Goal: Contribute content: Contribute content

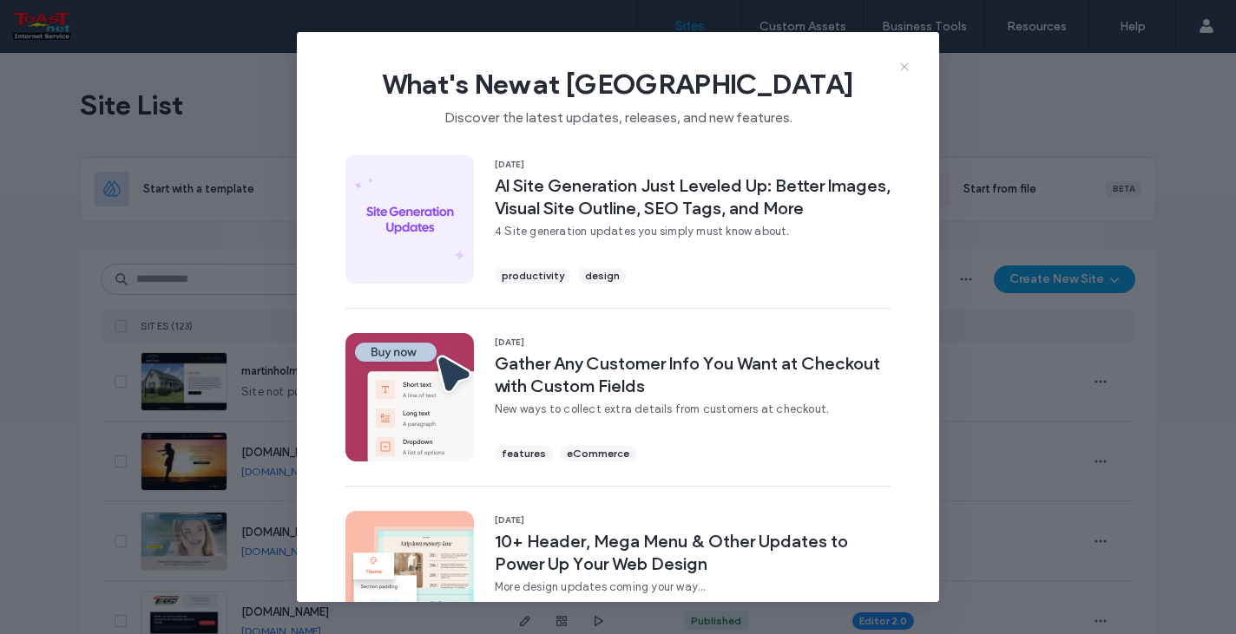
click at [905, 65] on use at bounding box center [904, 66] width 8 height 8
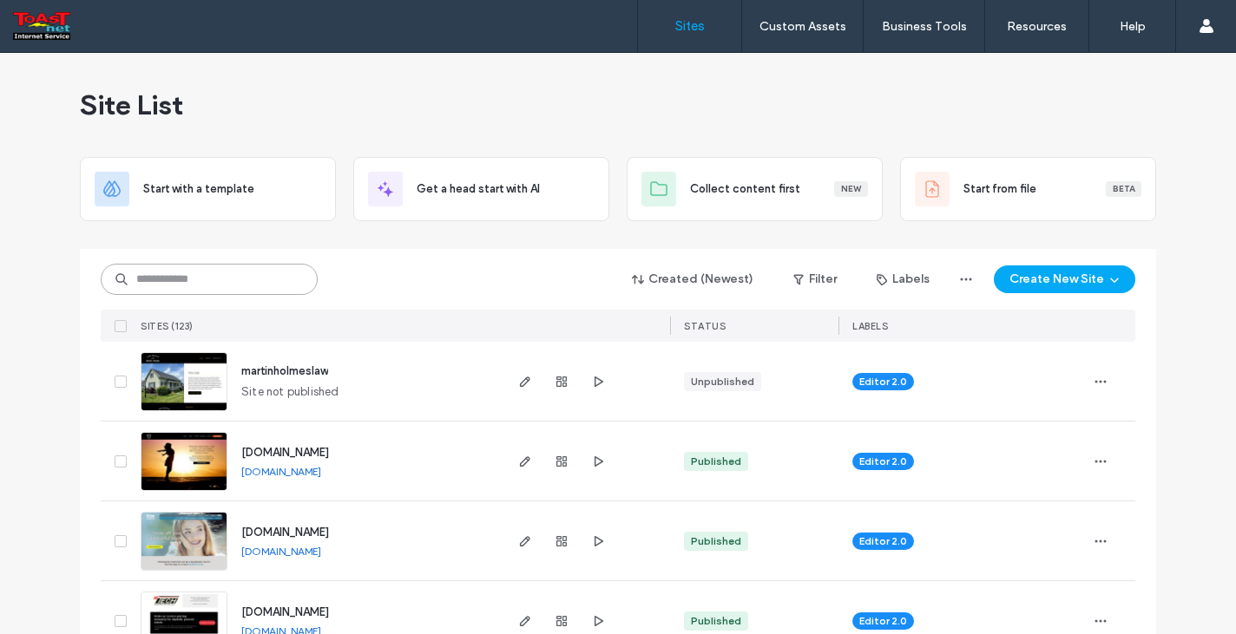
click at [200, 279] on input at bounding box center [209, 279] width 217 height 31
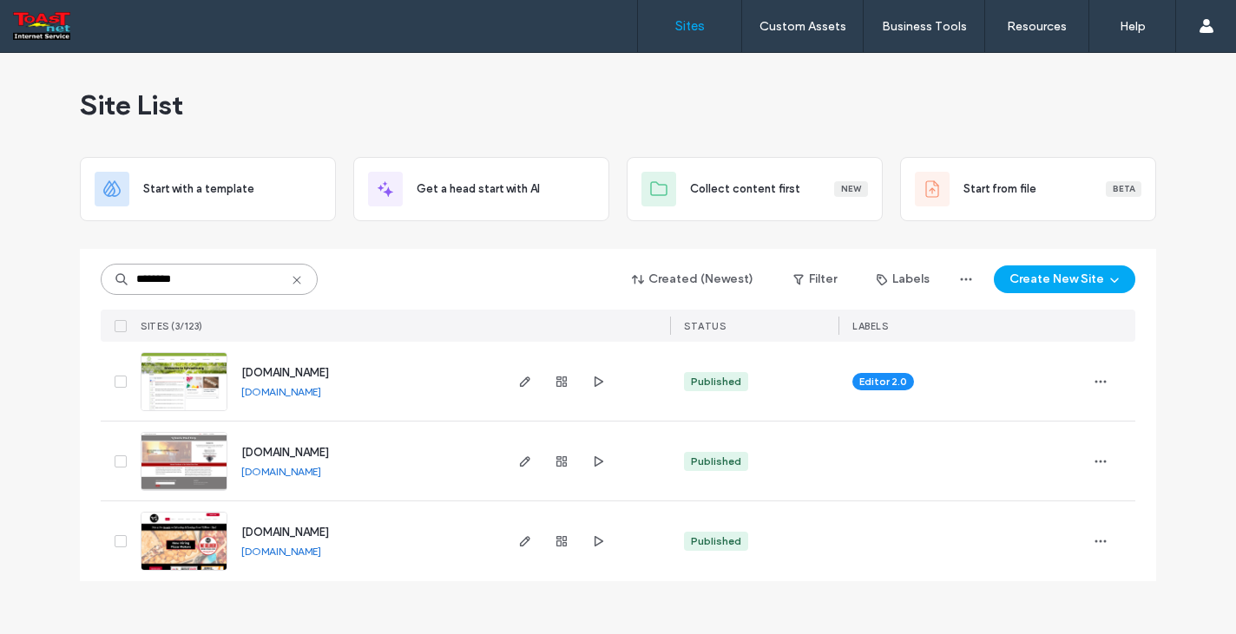
type input "********"
click at [177, 372] on img at bounding box center [183, 412] width 85 height 118
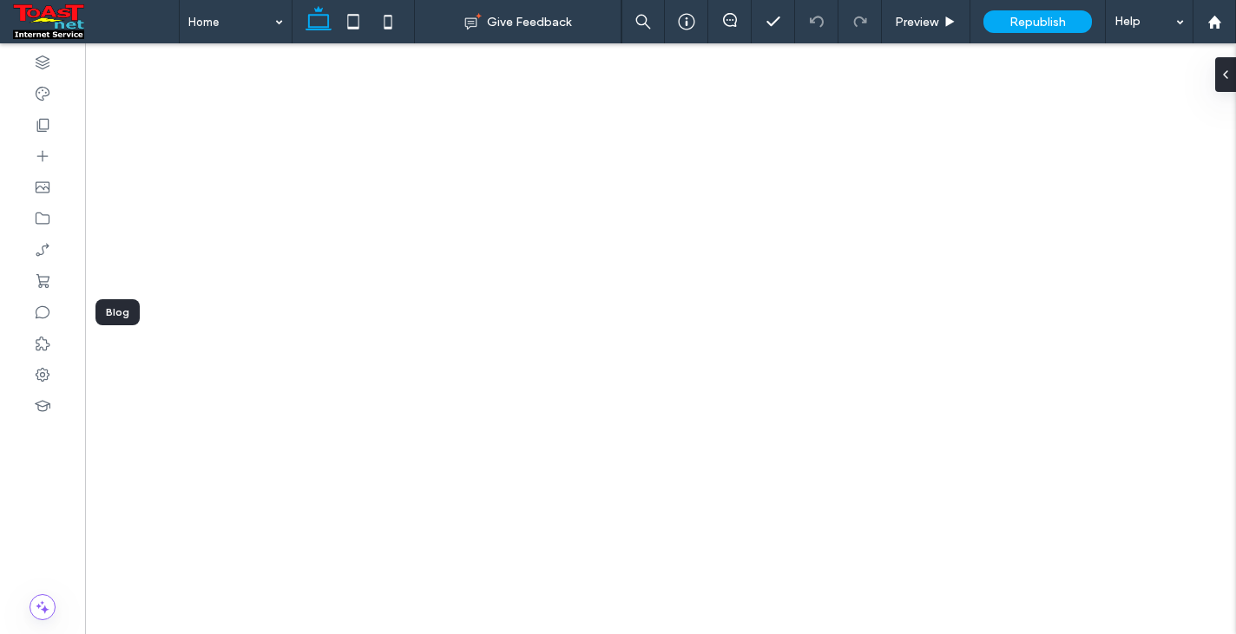
click at [43, 309] on icon at bounding box center [42, 312] width 17 height 17
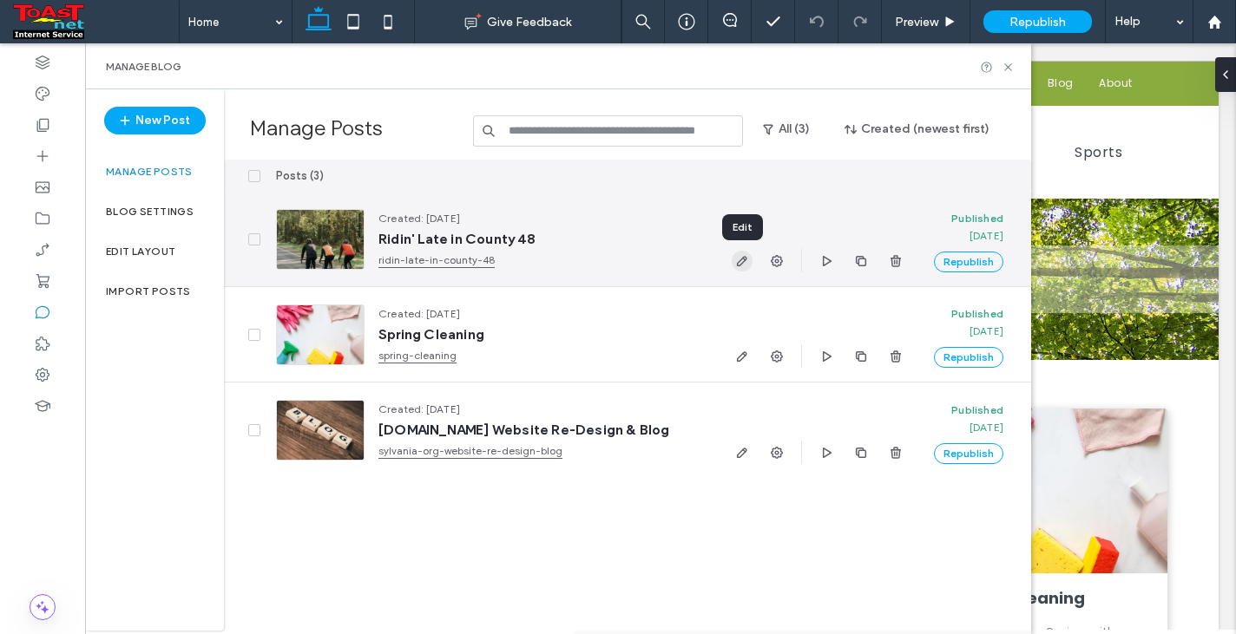
click at [741, 256] on icon "button" at bounding box center [742, 261] width 14 height 14
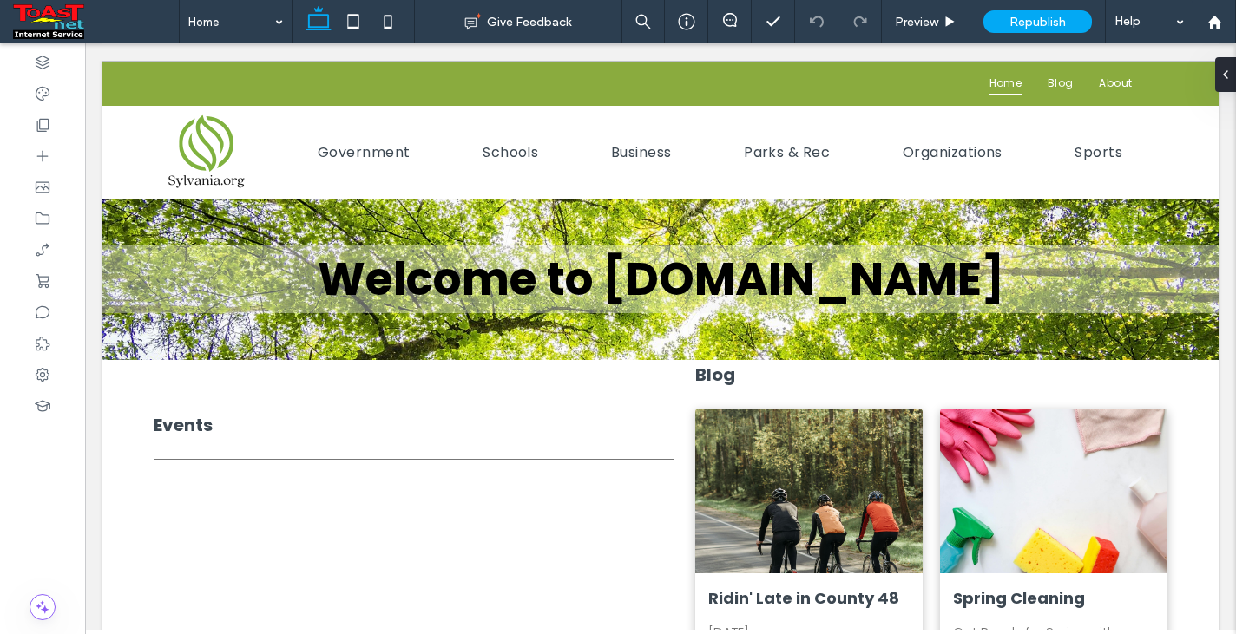
click at [596, 370] on div at bounding box center [618, 317] width 1236 height 634
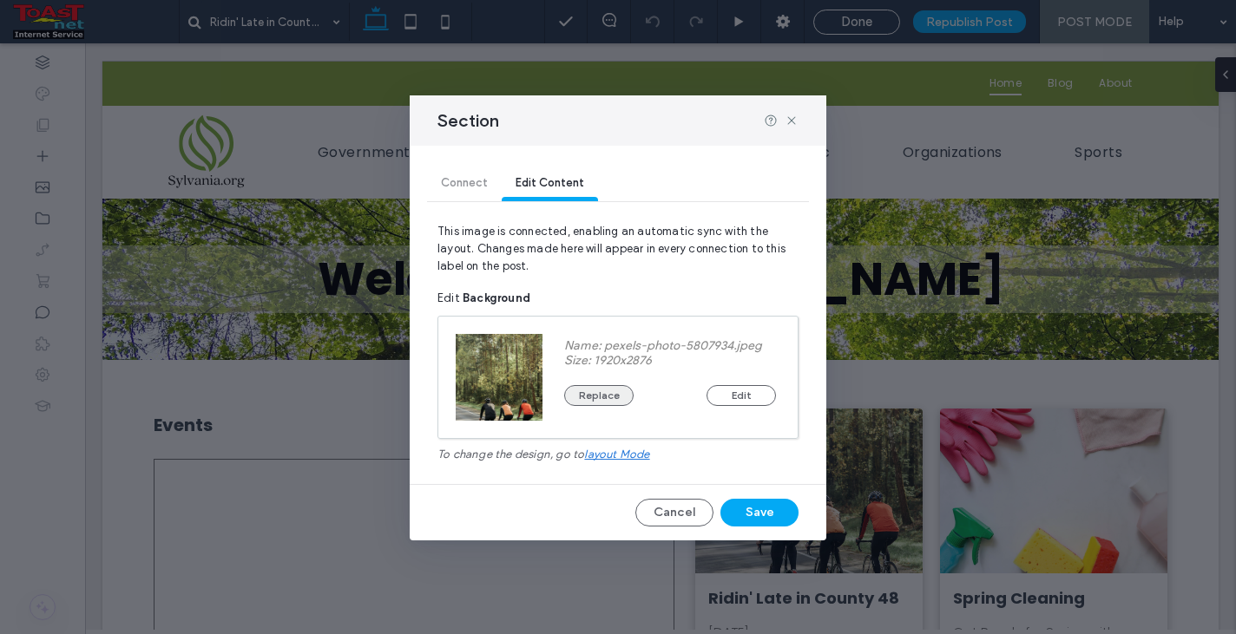
click at [593, 394] on button "Replace" at bounding box center [598, 395] width 69 height 21
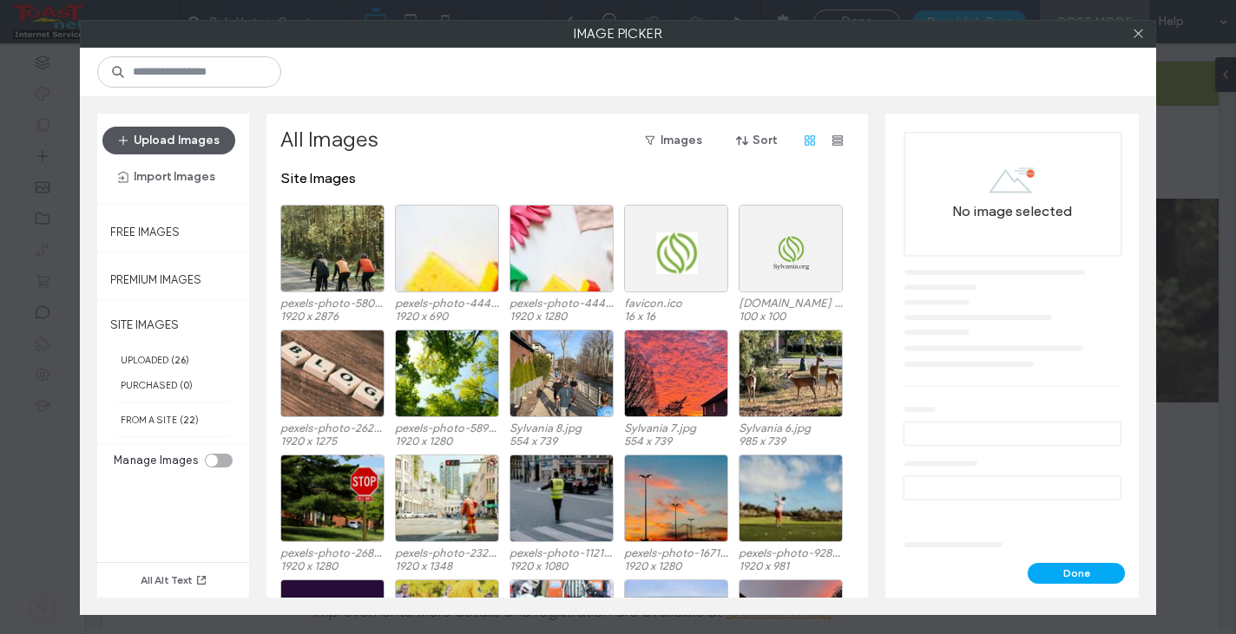
click at [187, 133] on button "Upload Images" at bounding box center [168, 141] width 133 height 28
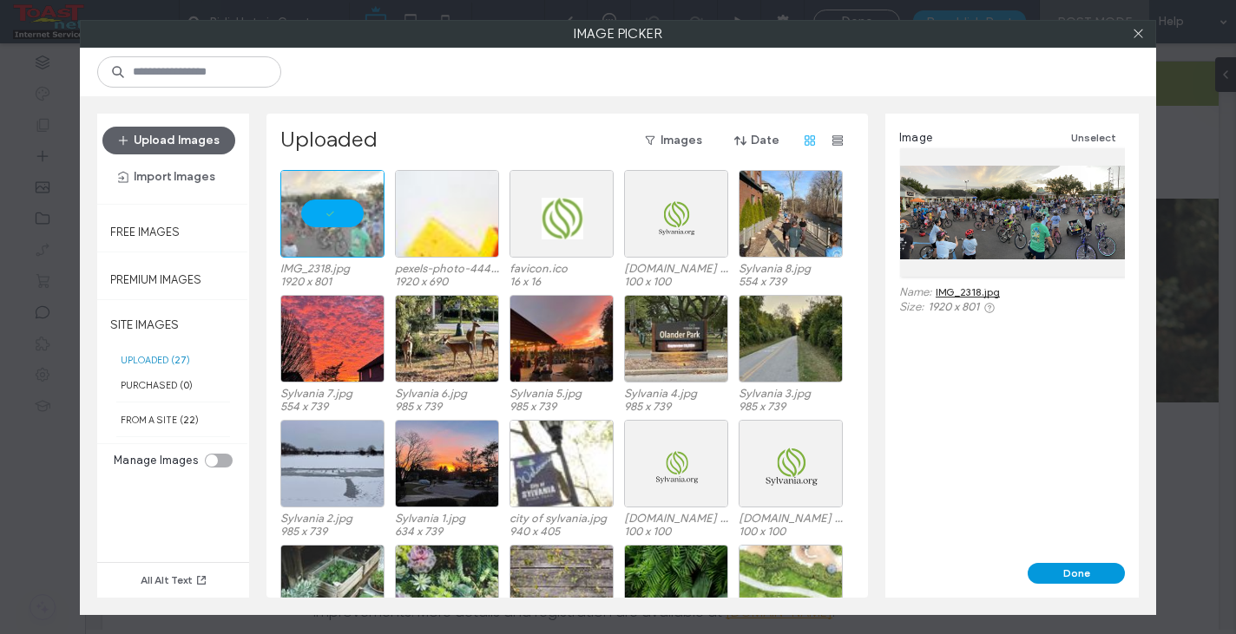
click at [1070, 574] on button "Done" at bounding box center [1075, 573] width 97 height 21
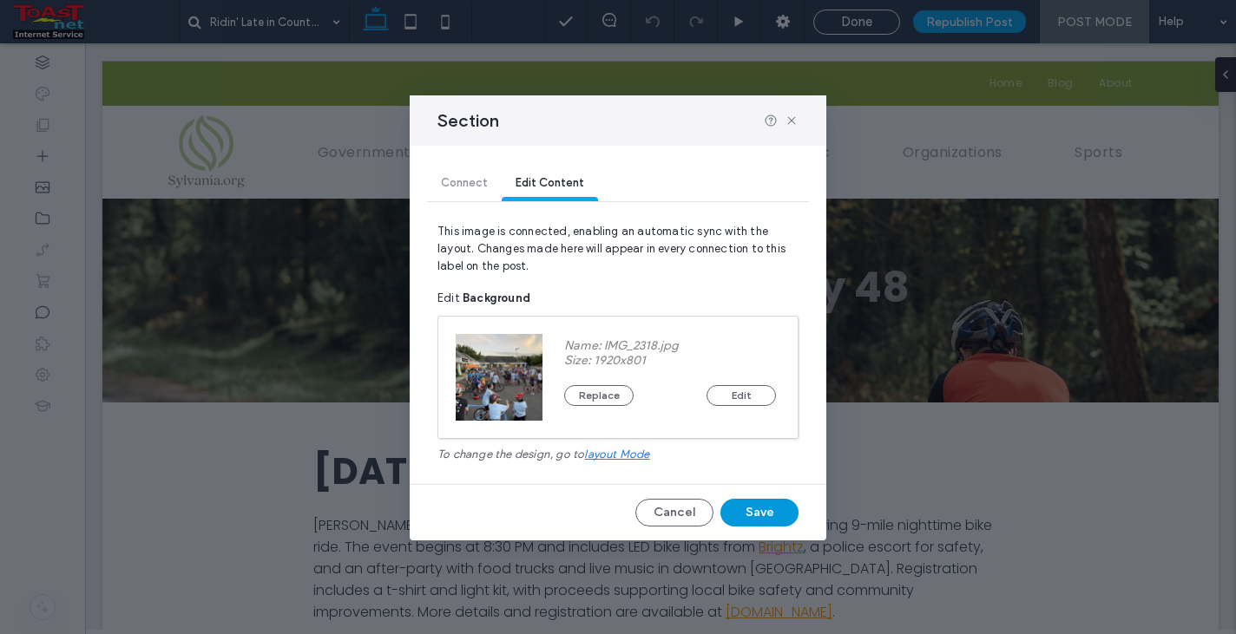
click at [758, 514] on button "Save" at bounding box center [759, 513] width 78 height 28
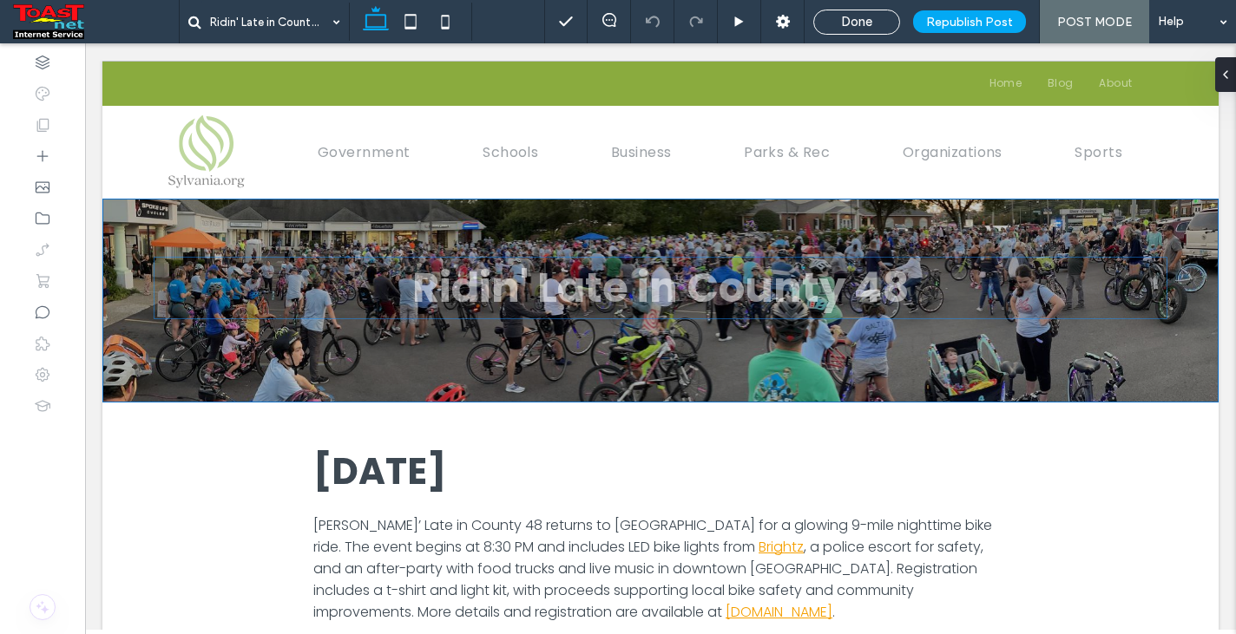
click at [718, 285] on h1 "Ridin' Late in County 48" at bounding box center [660, 288] width 1013 height 62
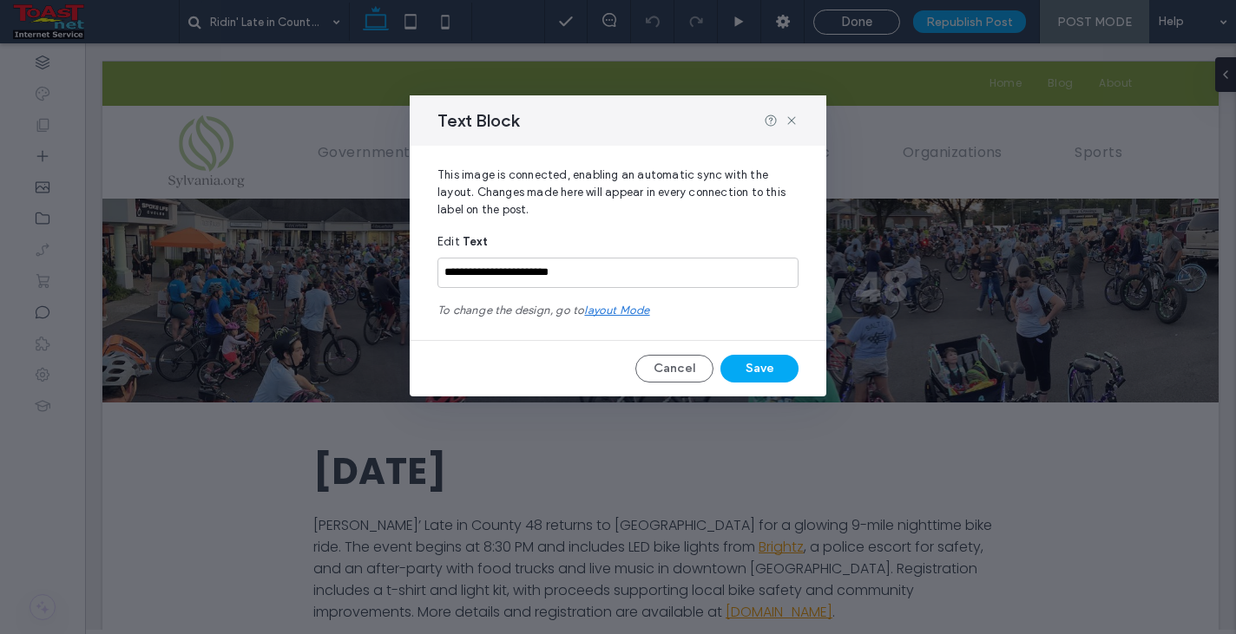
click at [623, 311] on span "layout mode" at bounding box center [616, 310] width 65 height 13
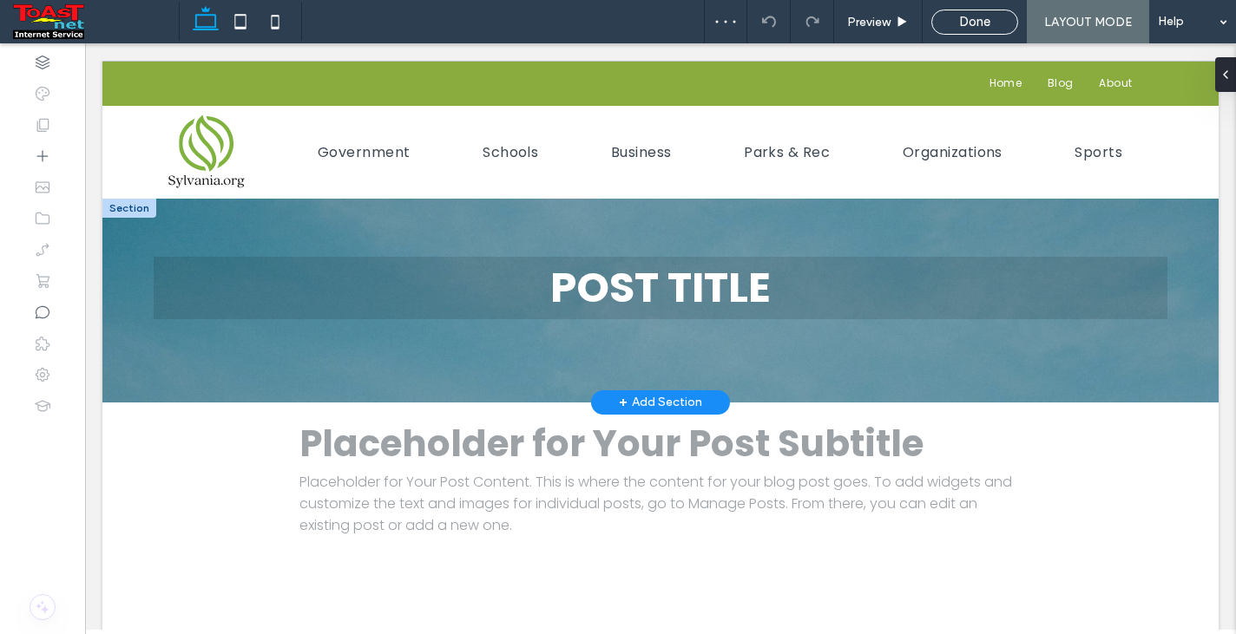
click at [469, 289] on h1 "POST TITLE" at bounding box center [660, 288] width 1013 height 62
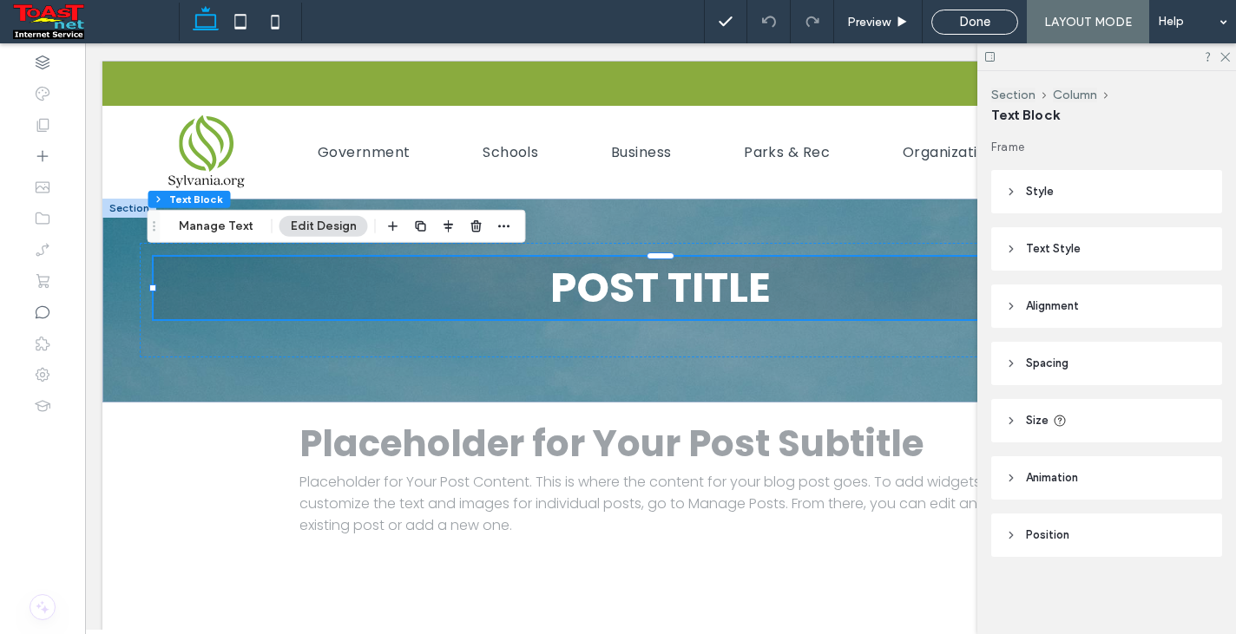
click at [1037, 188] on span "Style" at bounding box center [1040, 191] width 28 height 17
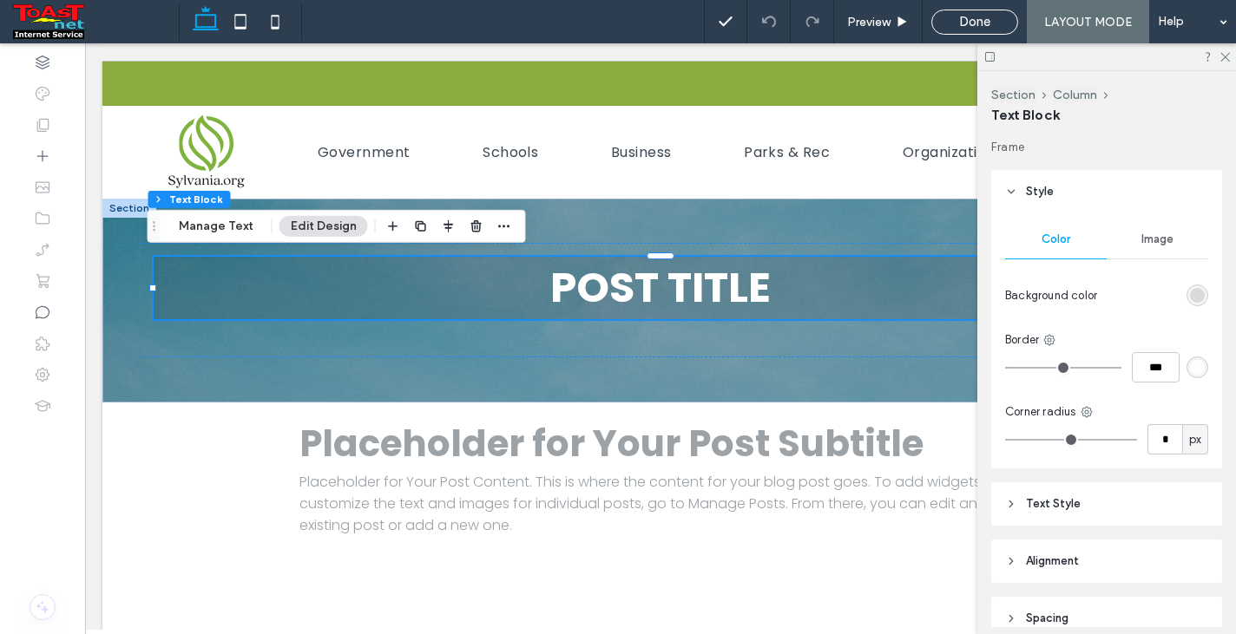
click at [1190, 292] on div "rgba(0, 0, 0, 0.11)" at bounding box center [1197, 295] width 15 height 15
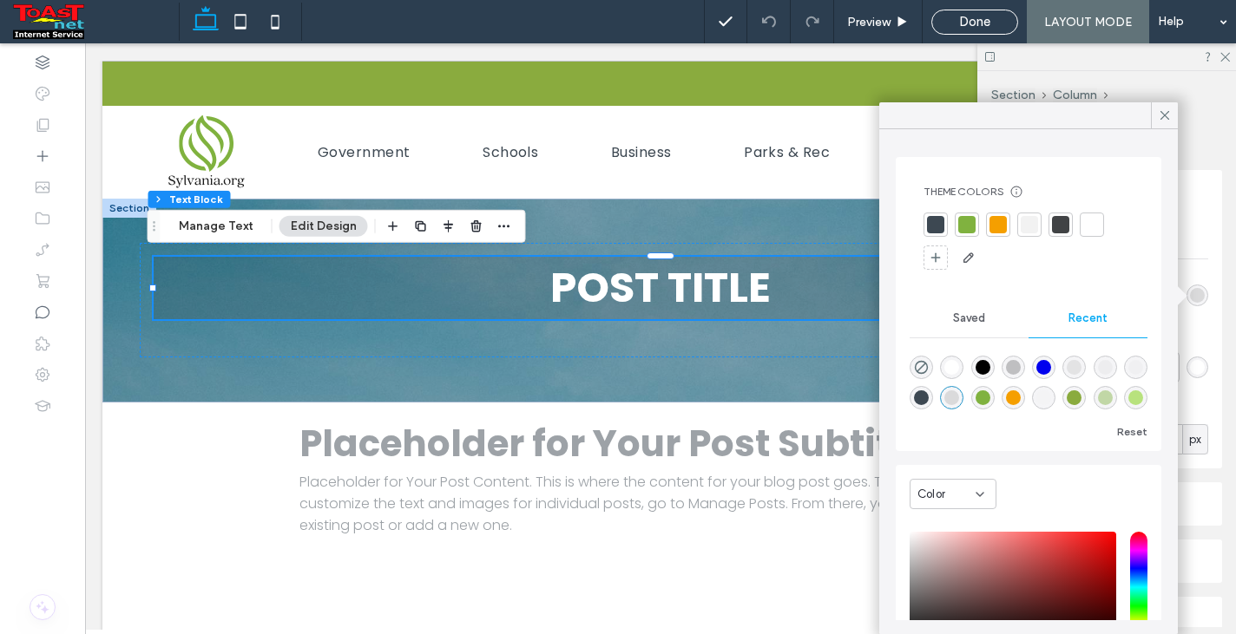
click at [959, 398] on div "rgba(0, 0, 0, 0.11)" at bounding box center [951, 397] width 15 height 15
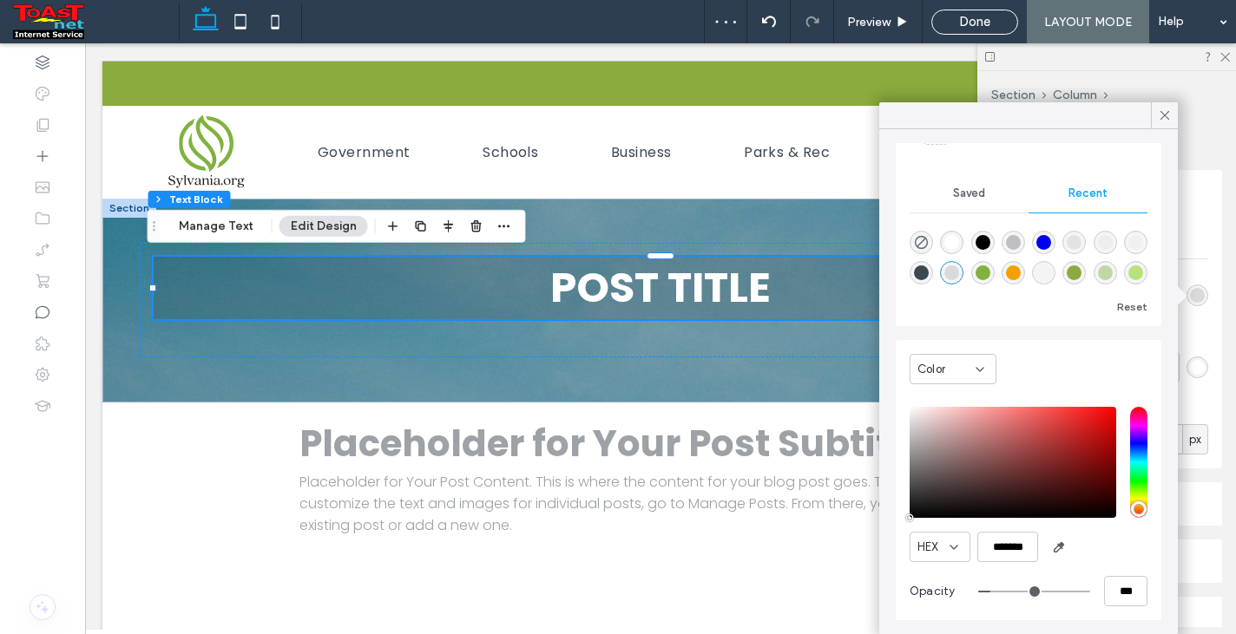
scroll to position [133, 0]
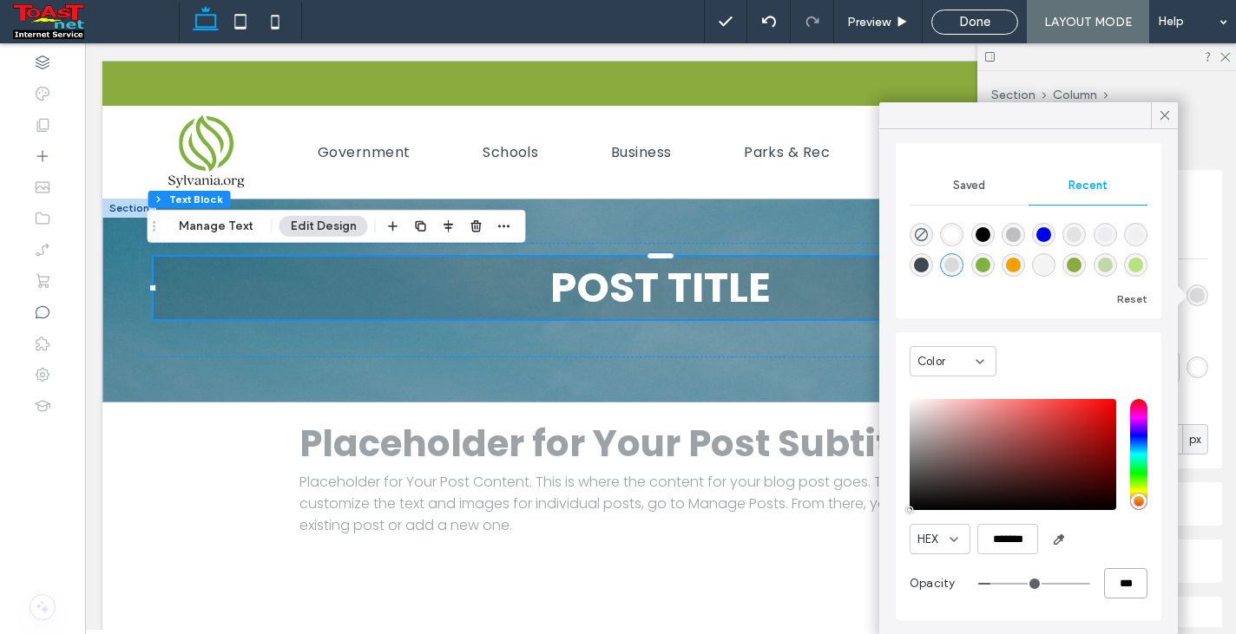
drag, startPoint x: 1102, startPoint y: 579, endPoint x: 1124, endPoint y: 582, distance: 22.0
click at [1124, 582] on input "***" at bounding box center [1125, 583] width 43 height 30
type input "*"
type input "***"
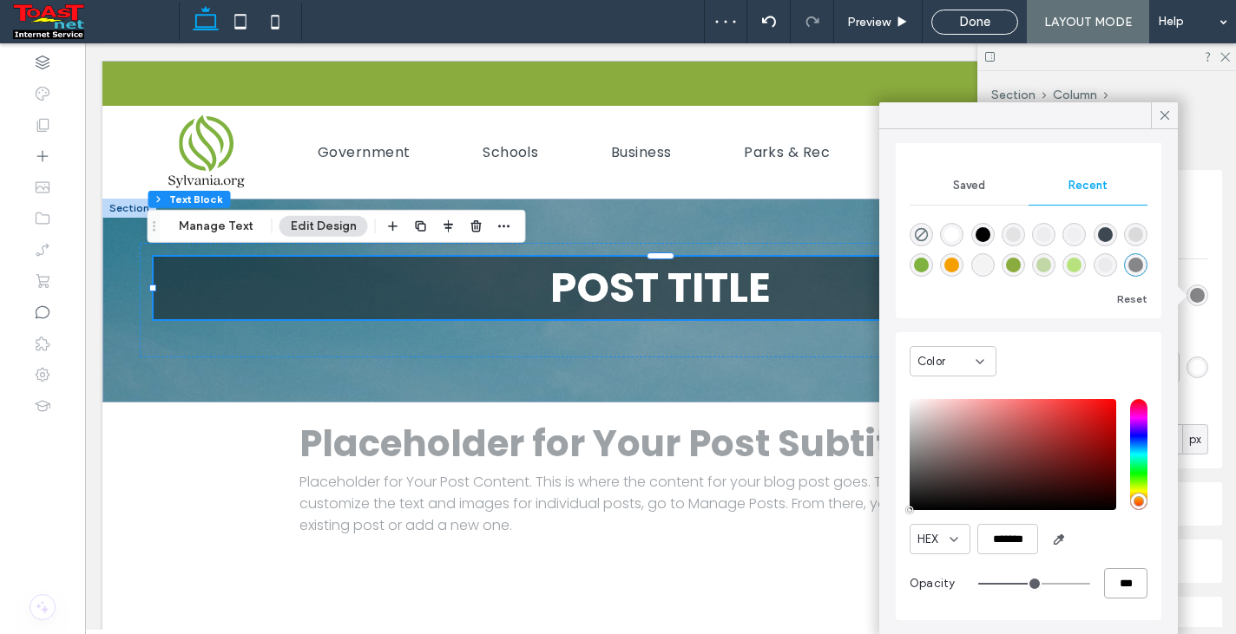
drag, startPoint x: 1100, startPoint y: 580, endPoint x: 1131, endPoint y: 582, distance: 30.5
click at [1131, 582] on input "***" at bounding box center [1125, 583] width 43 height 30
type input "*"
type input "***"
type input "**"
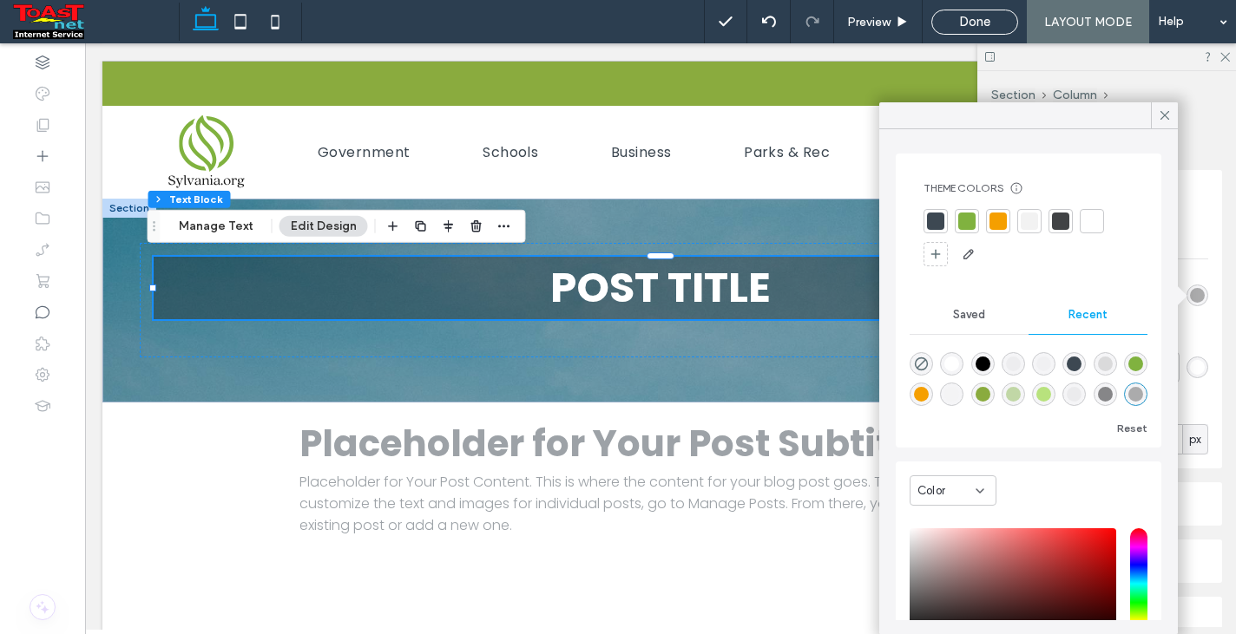
scroll to position [0, 0]
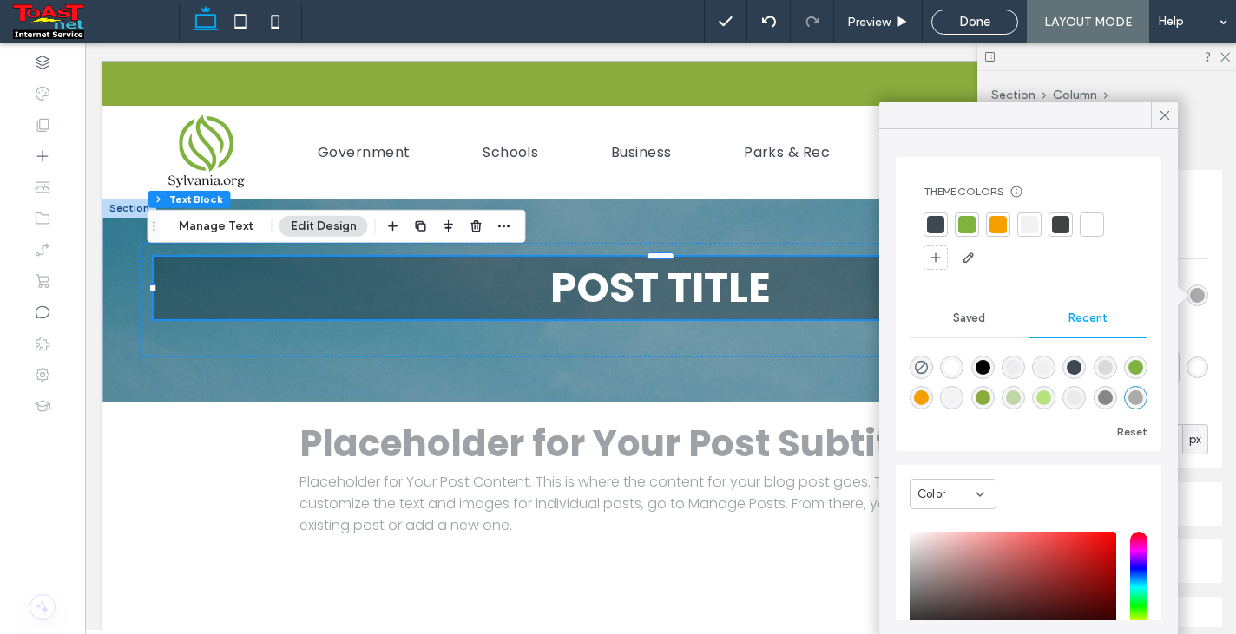
type input "***"
click at [1112, 366] on div "rgba(0, 0, 0, 0.11)" at bounding box center [1105, 367] width 15 height 15
type input "**"
type input "***"
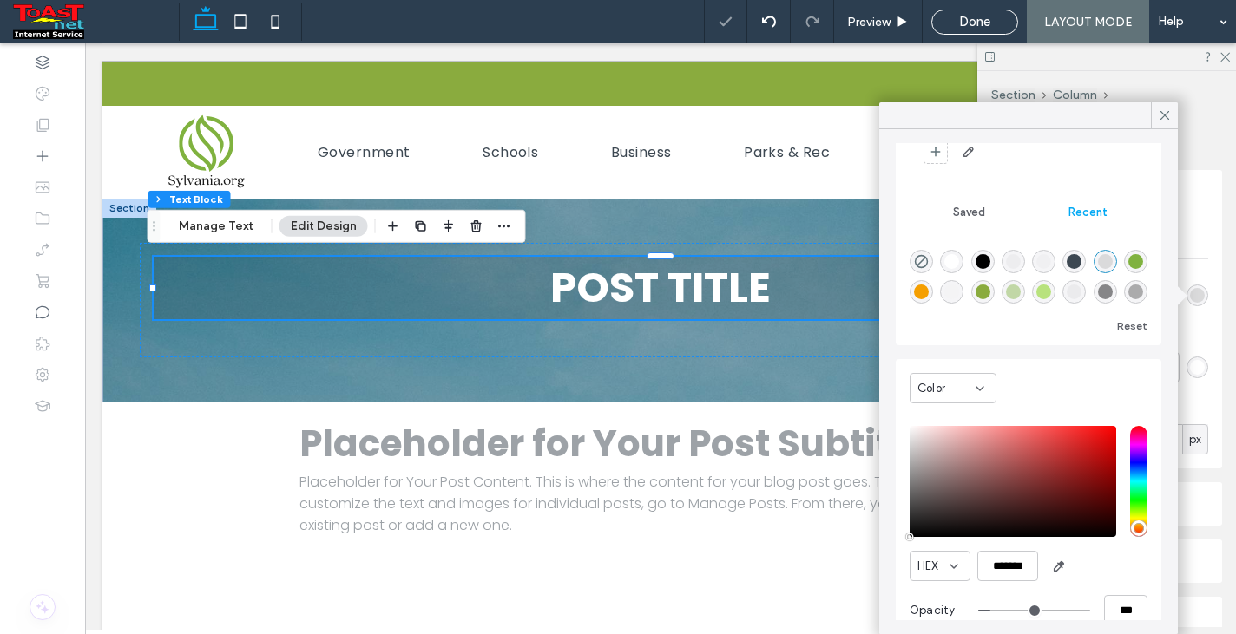
scroll to position [133, 0]
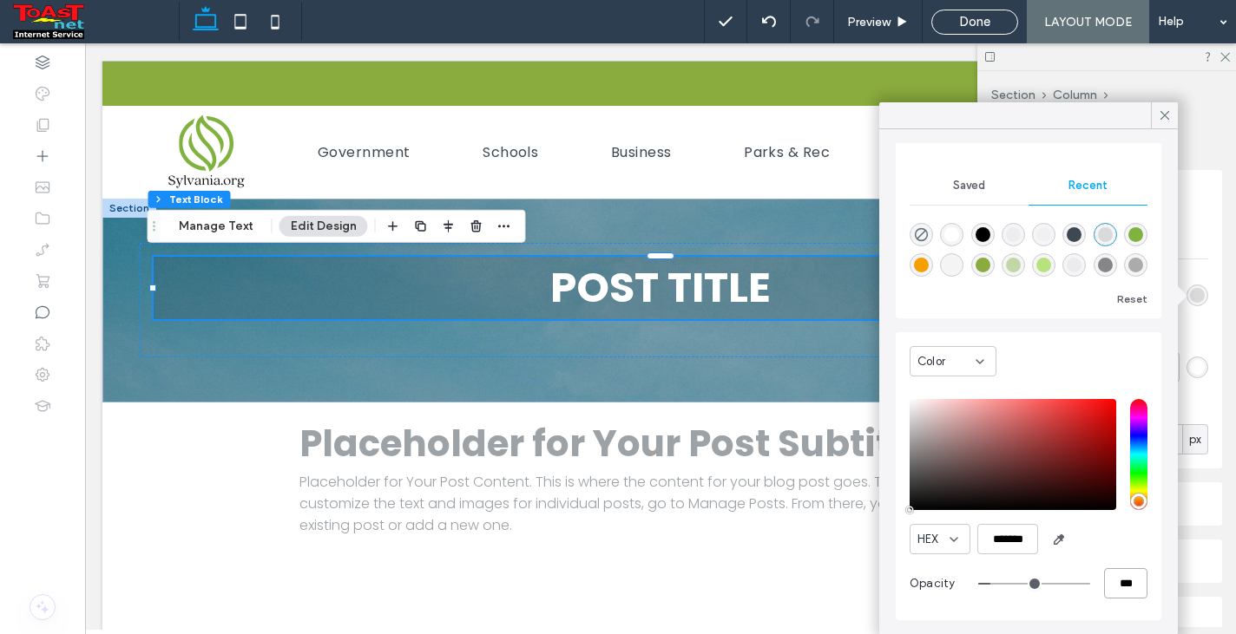
drag, startPoint x: 1105, startPoint y: 584, endPoint x: 1131, endPoint y: 586, distance: 26.1
click at [1131, 586] on input "***" at bounding box center [1125, 583] width 43 height 30
click at [1127, 580] on input "***" at bounding box center [1125, 583] width 43 height 30
drag, startPoint x: 1127, startPoint y: 580, endPoint x: 1084, endPoint y: 581, distance: 43.4
click at [1084, 581] on div "***" at bounding box center [1062, 583] width 169 height 30
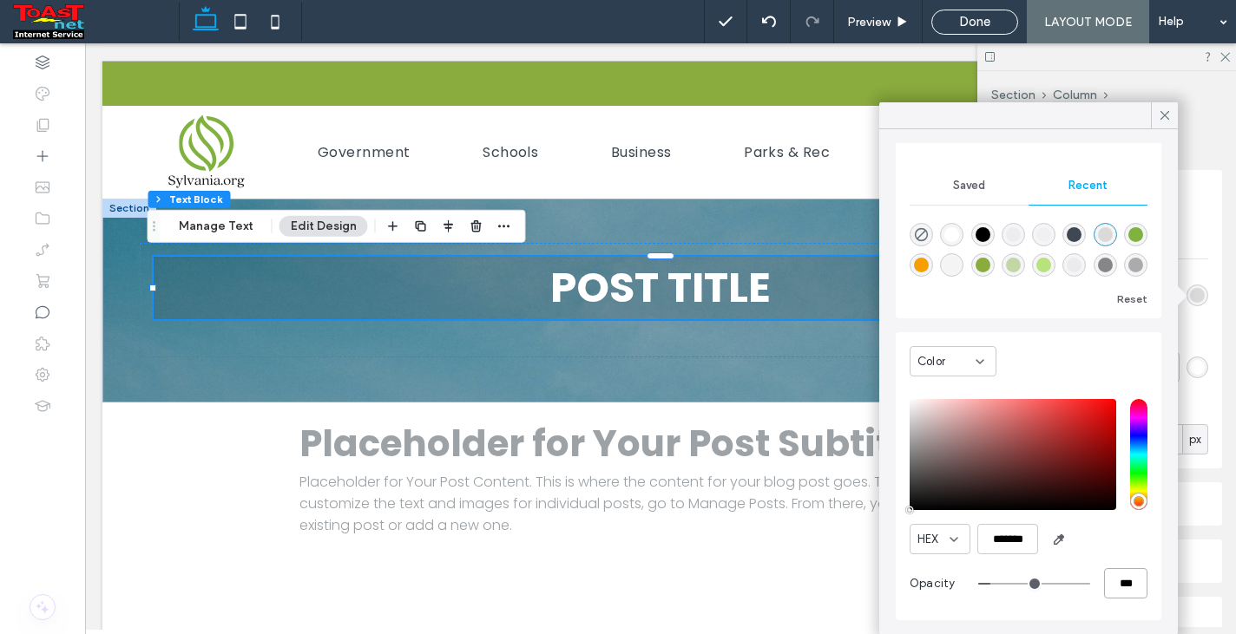
type input "*"
type input "**"
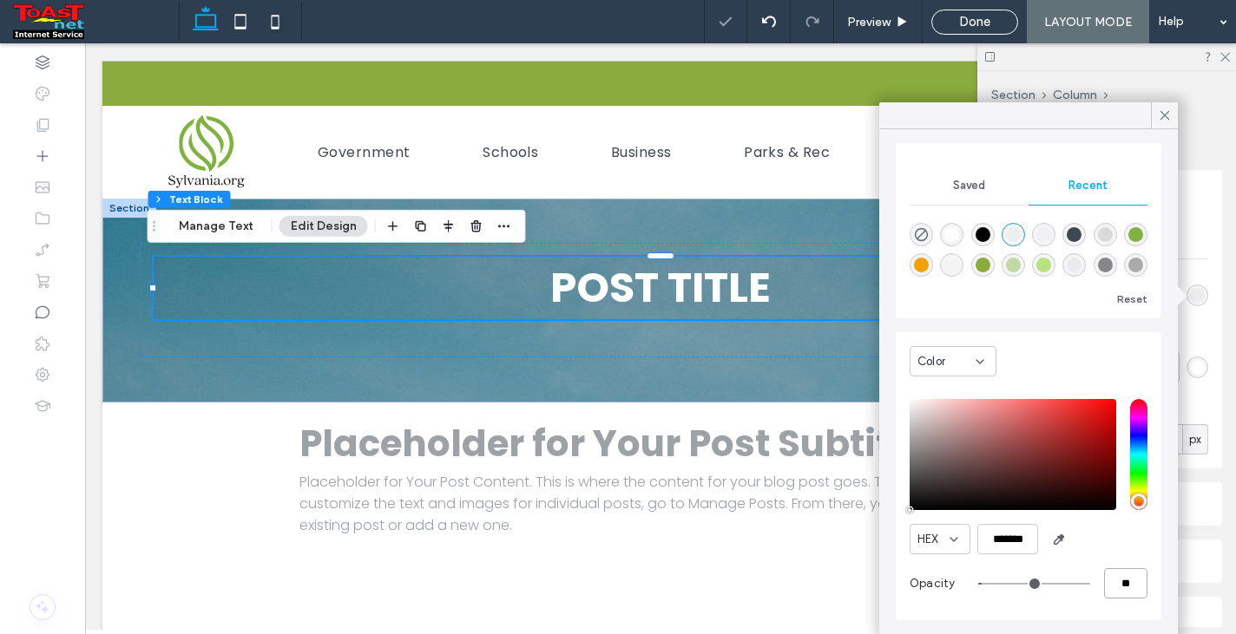
type input "**"
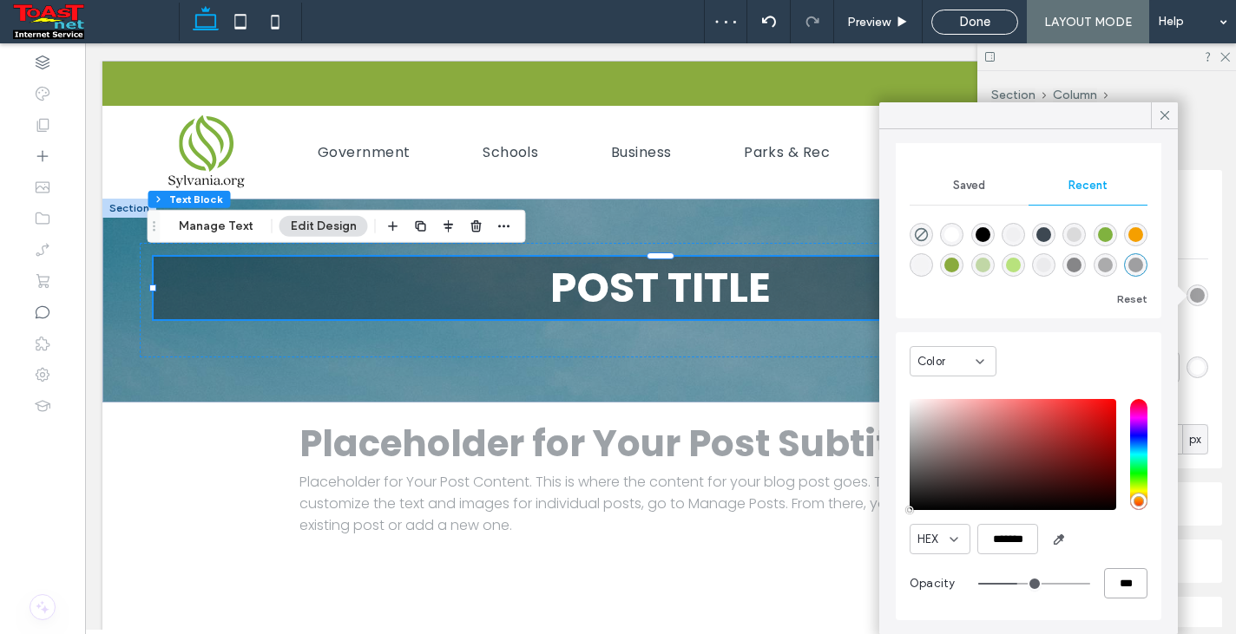
type input "***"
click at [1163, 117] on use at bounding box center [1164, 115] width 9 height 9
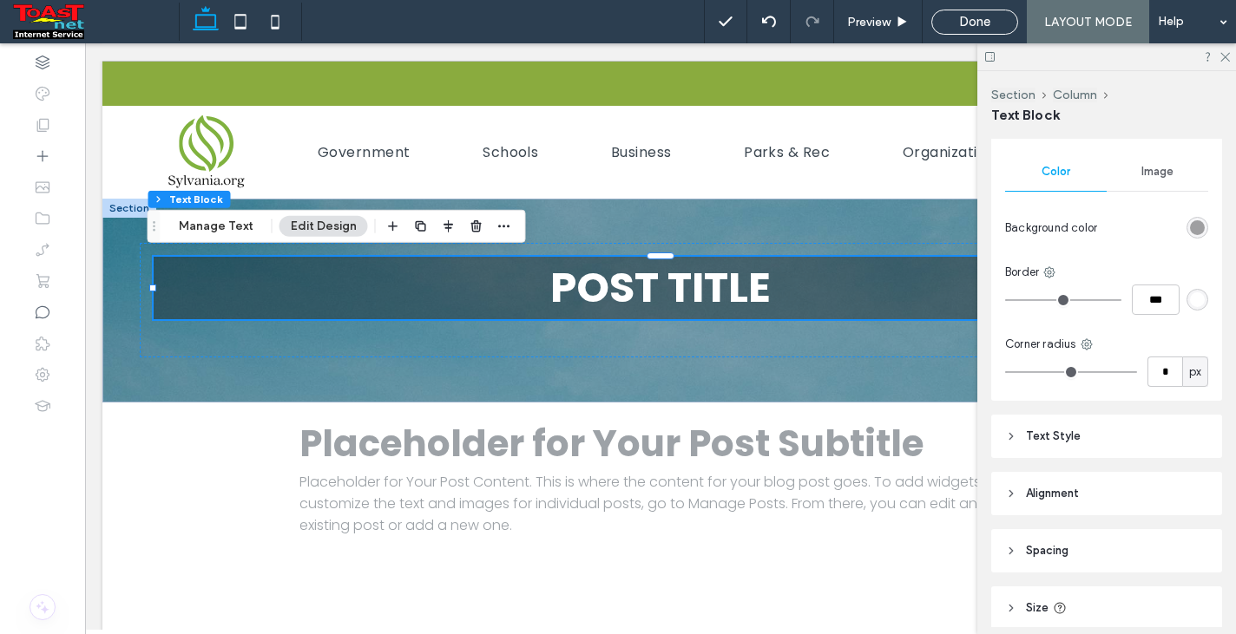
scroll to position [82, 0]
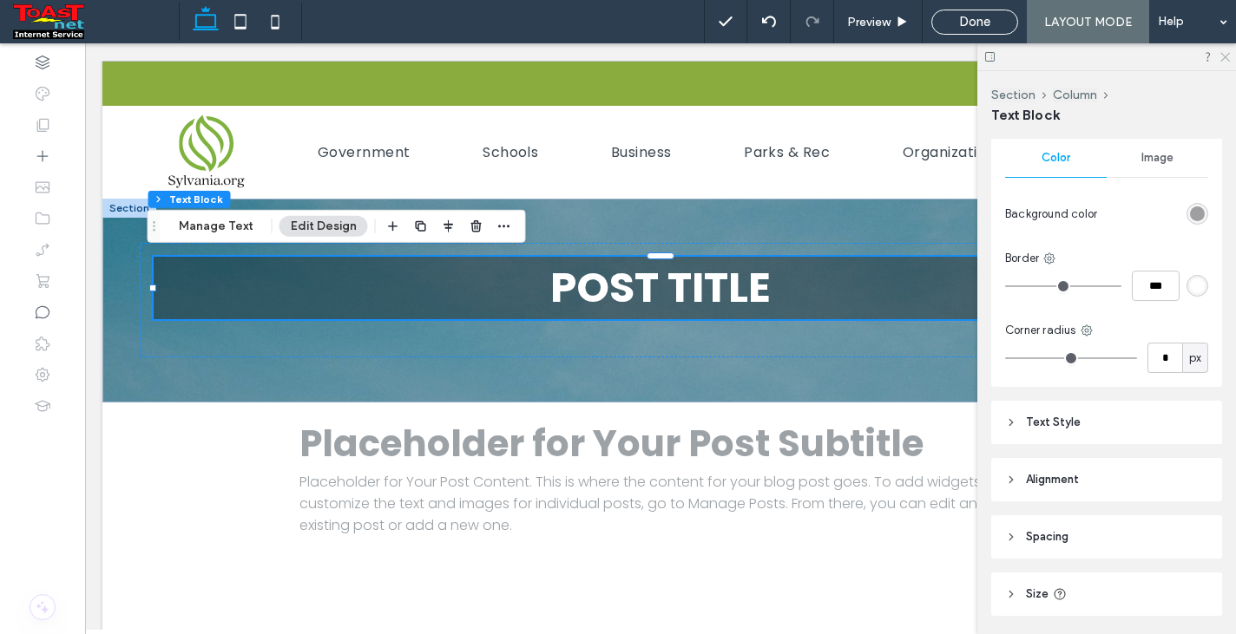
click at [1225, 56] on icon at bounding box center [1223, 55] width 11 height 11
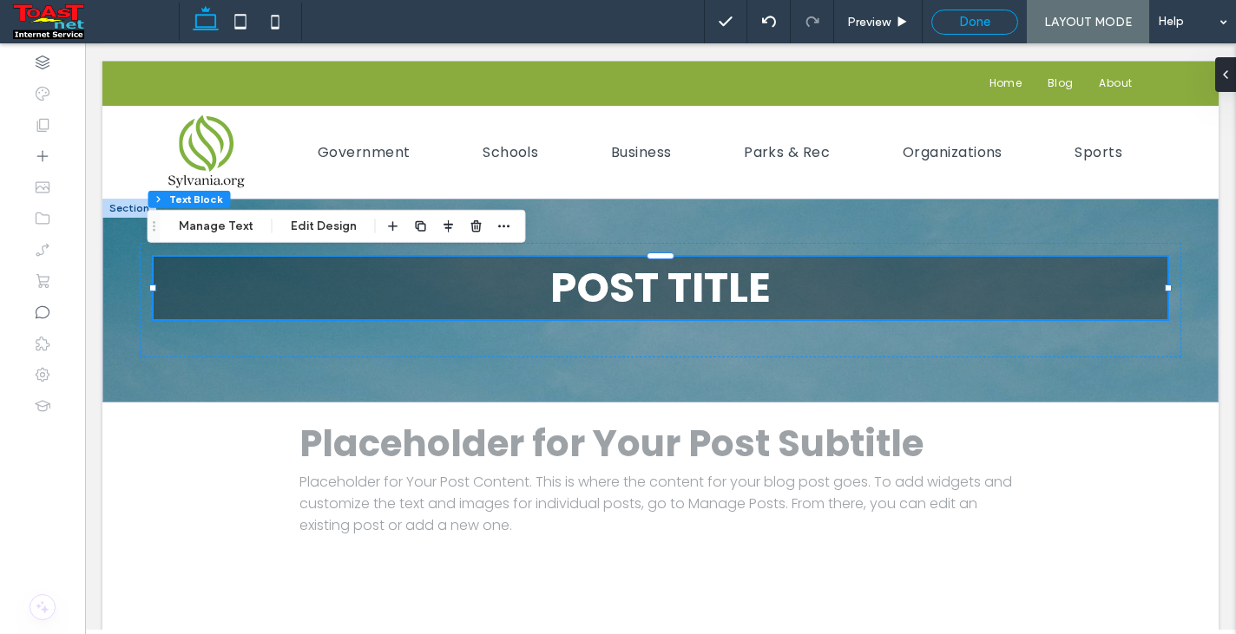
click at [967, 23] on span "Done" at bounding box center [974, 22] width 31 height 16
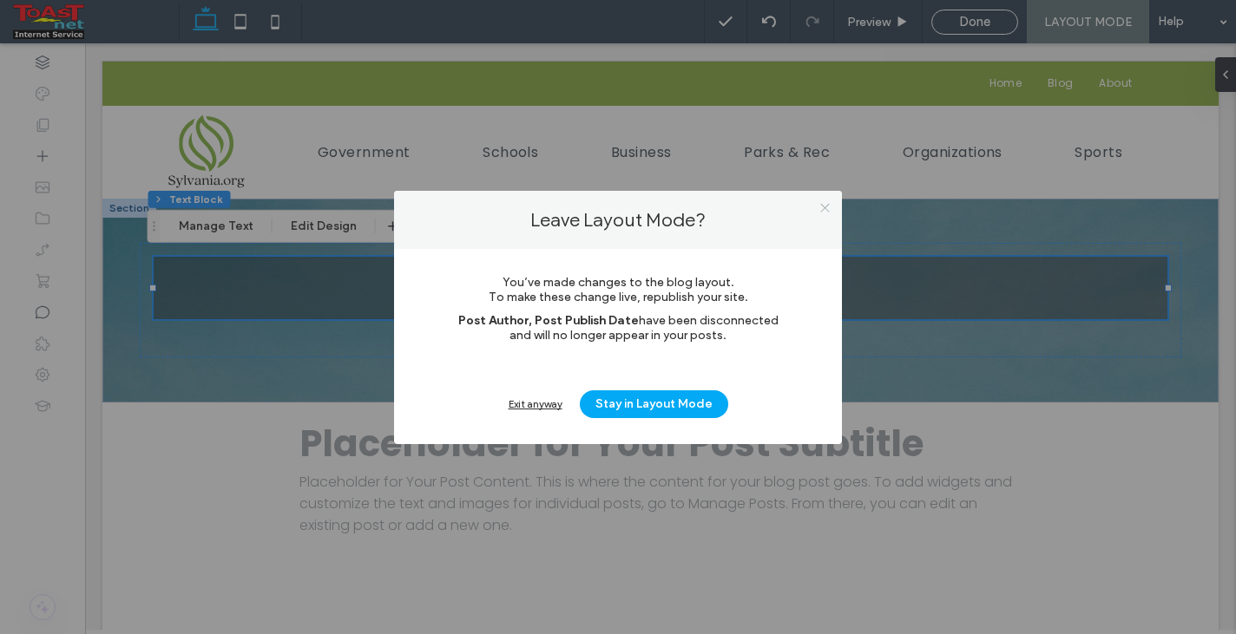
click at [823, 208] on icon at bounding box center [824, 207] width 13 height 13
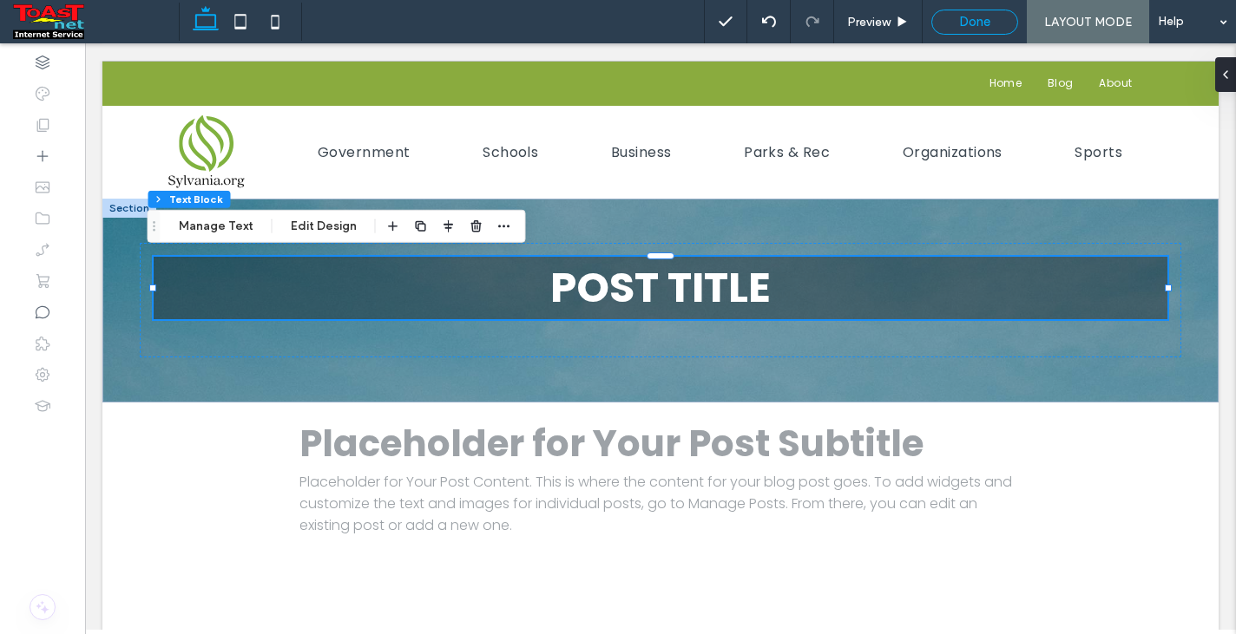
click at [982, 24] on span "Done" at bounding box center [974, 22] width 31 height 16
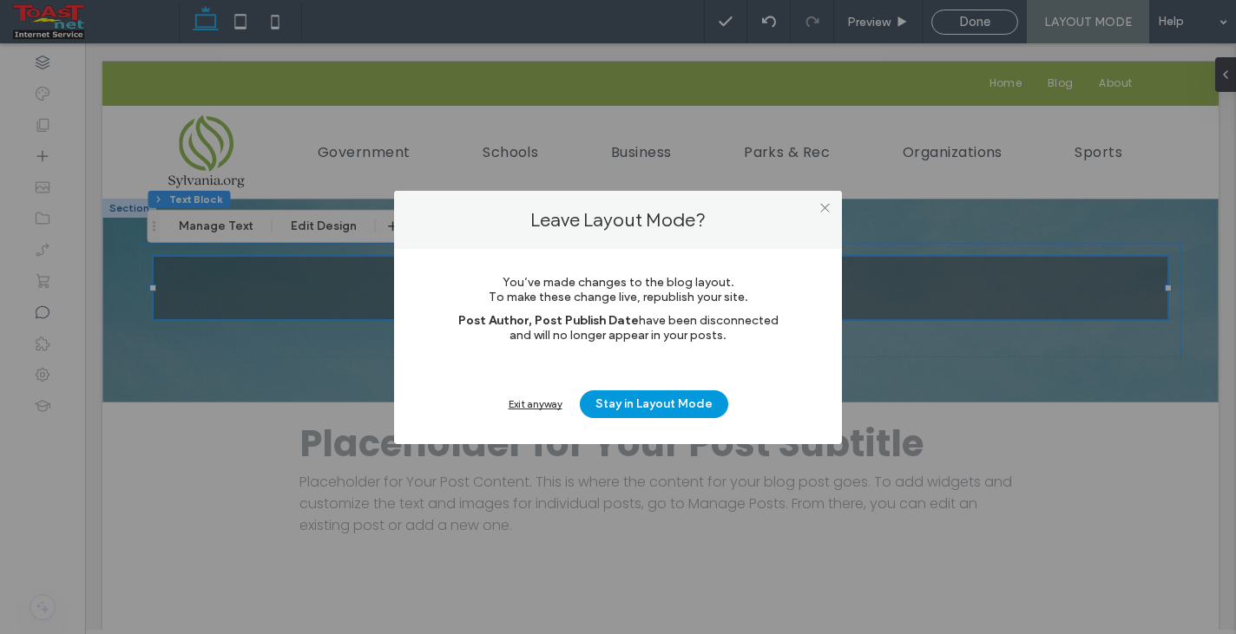
click at [620, 402] on button "Stay in Layout Mode" at bounding box center [654, 404] width 148 height 28
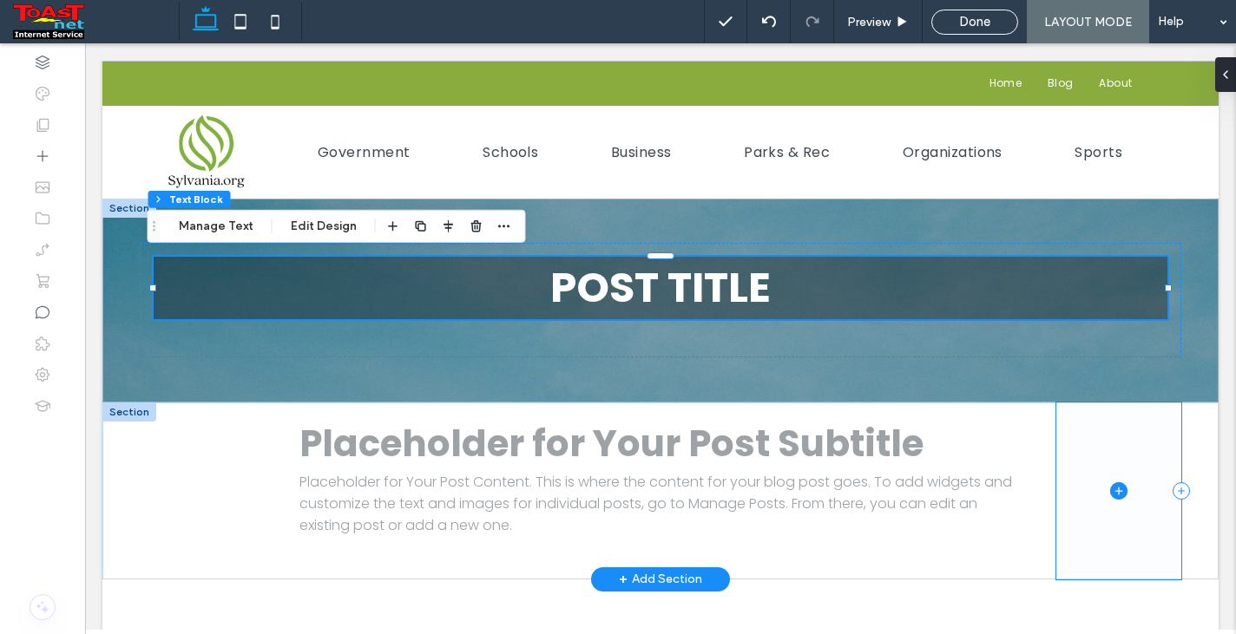
click at [1144, 464] on span at bounding box center [1118, 491] width 125 height 177
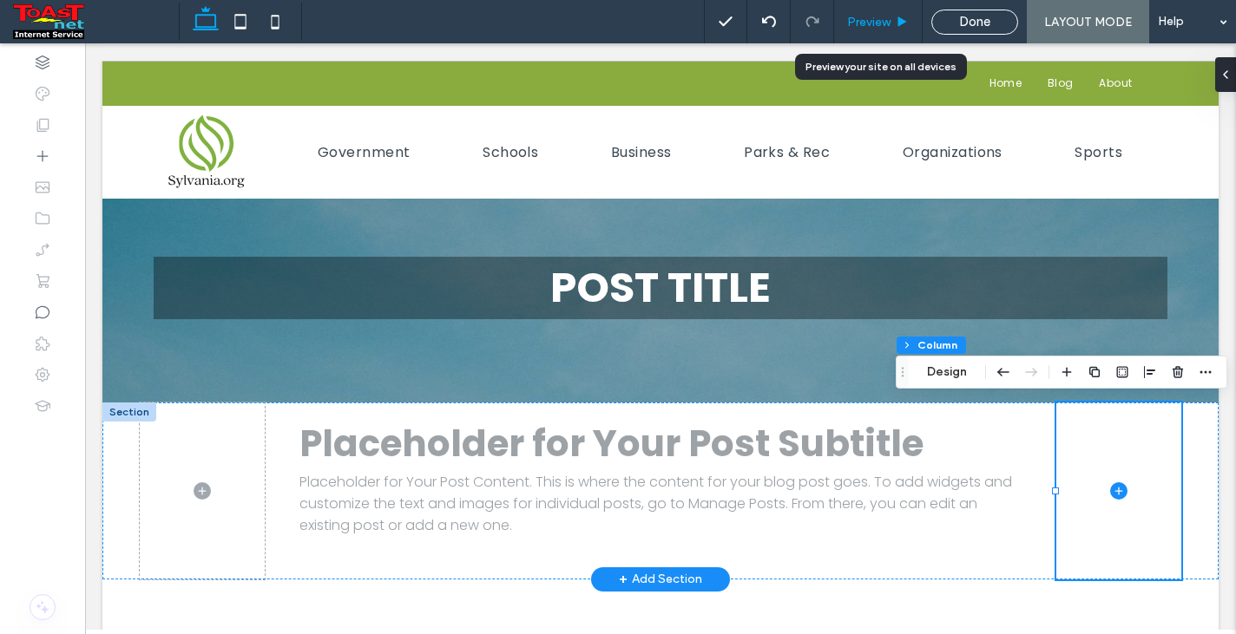
click at [882, 17] on span "Preview" at bounding box center [868, 22] width 43 height 15
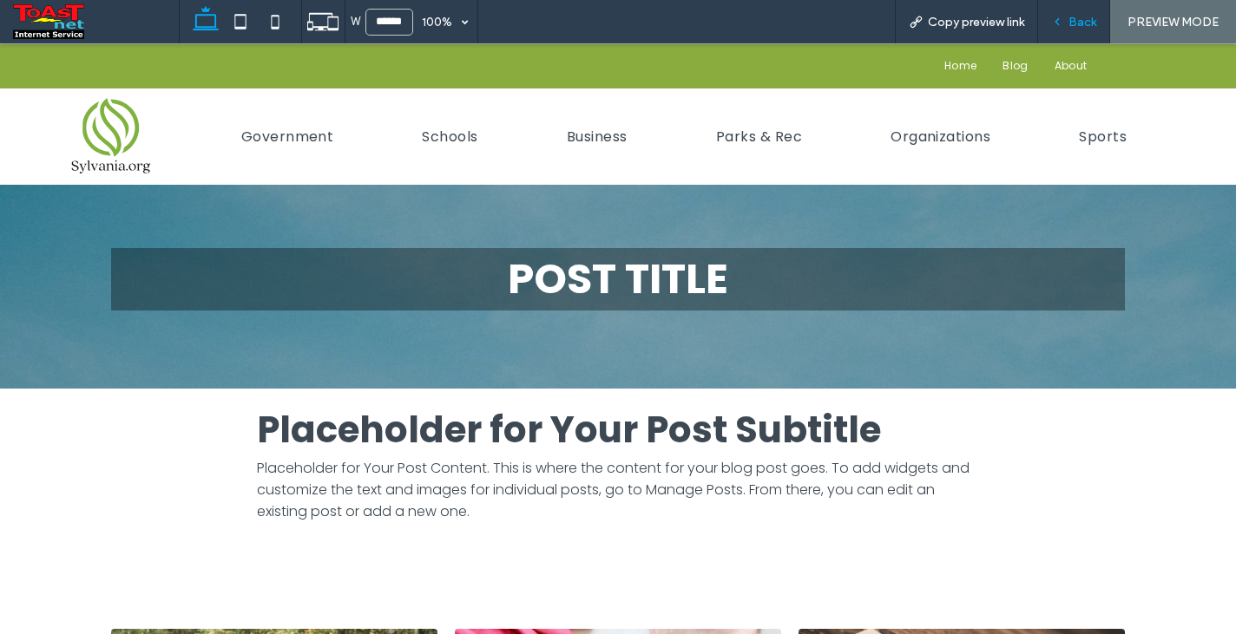
click at [1073, 19] on span "Back" at bounding box center [1082, 22] width 28 height 15
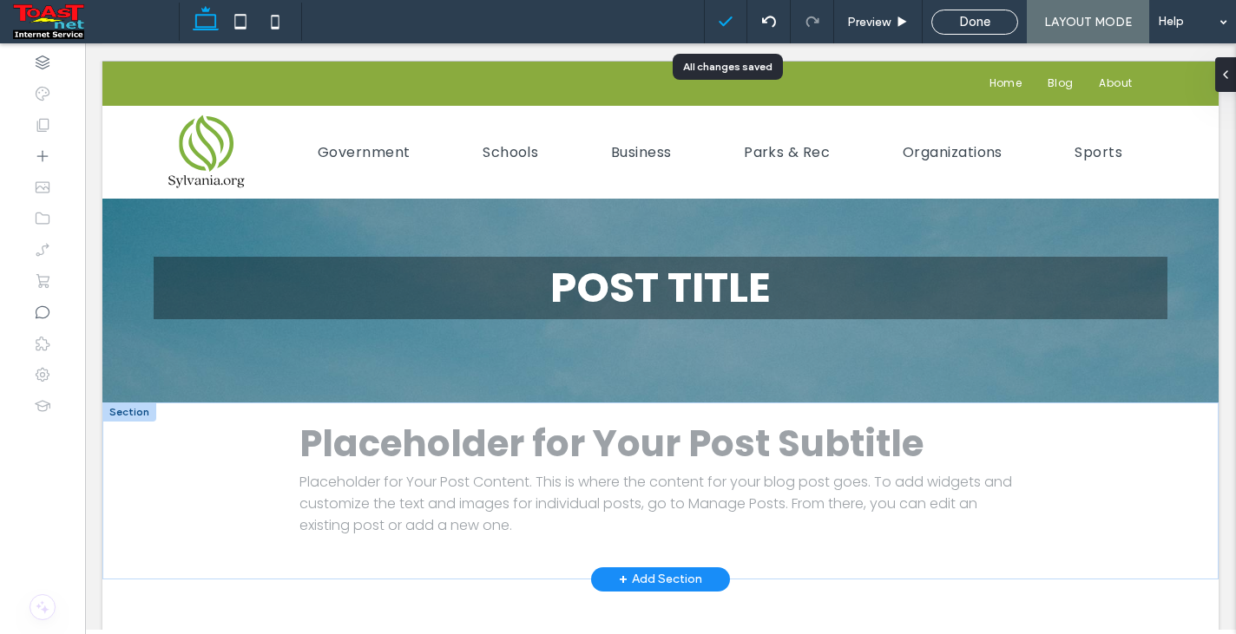
click at [726, 23] on polyline at bounding box center [724, 21] width 11 height 8
click at [1108, 24] on span "LAYOUT MODE" at bounding box center [1088, 22] width 88 height 15
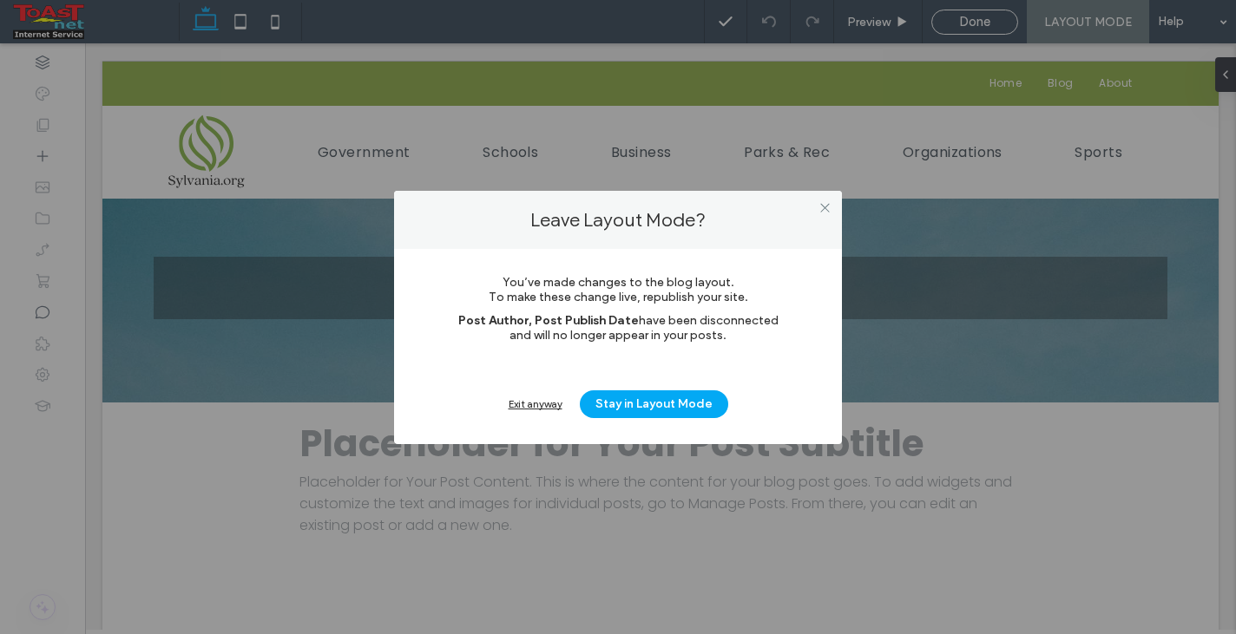
click at [536, 407] on div "Exit anyway" at bounding box center [535, 403] width 54 height 13
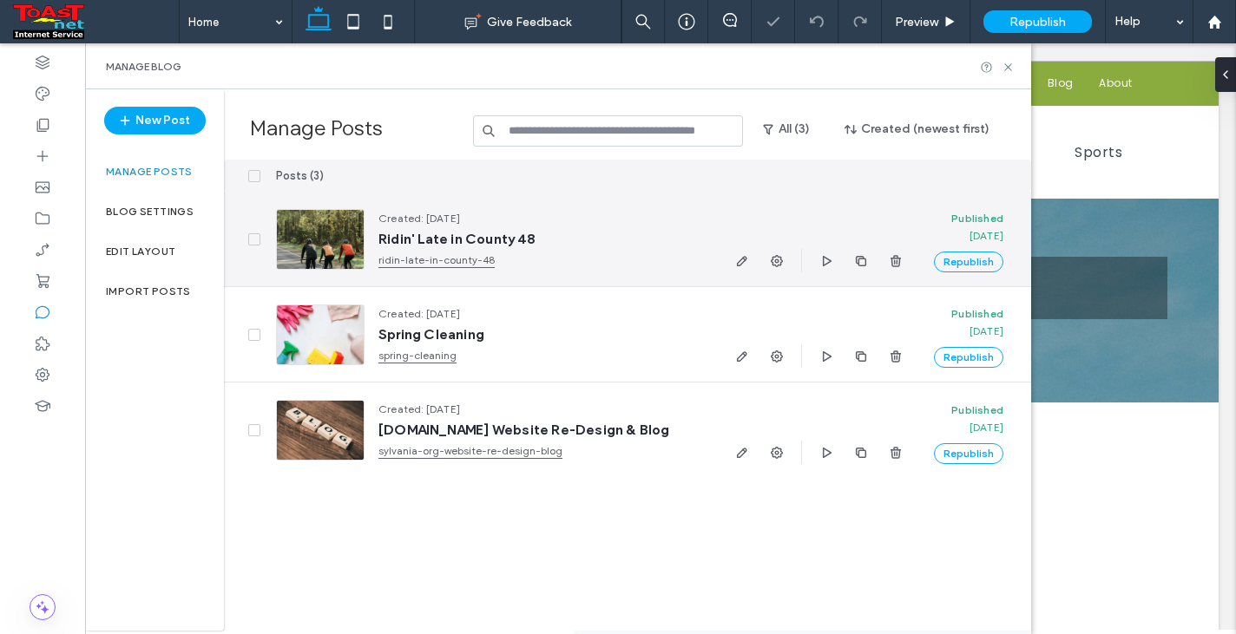
click at [328, 259] on div at bounding box center [320, 239] width 89 height 61
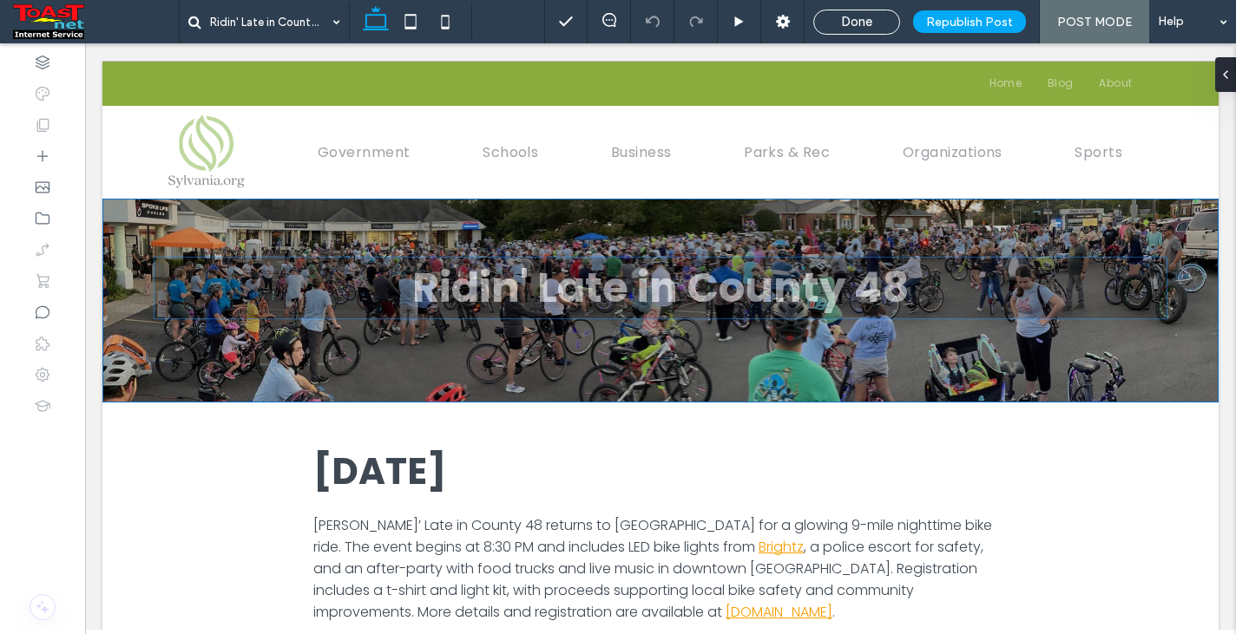
click at [668, 286] on h1 "Ridin' Late in County 48" at bounding box center [660, 288] width 1013 height 62
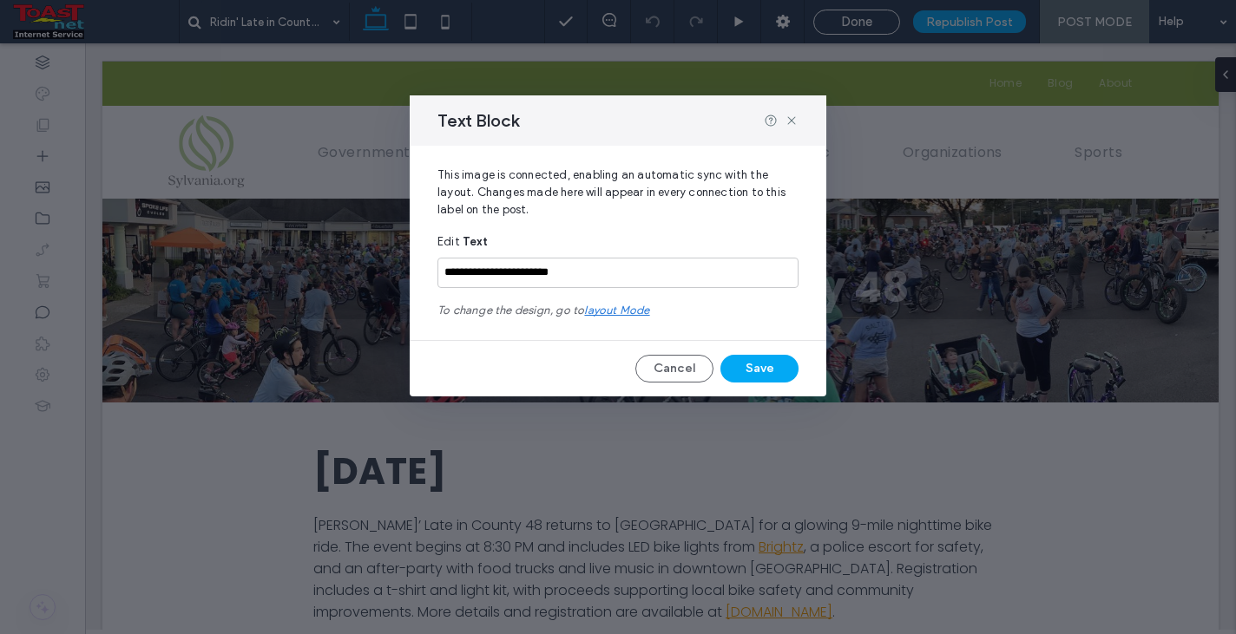
click at [627, 305] on span "layout mode" at bounding box center [616, 310] width 65 height 13
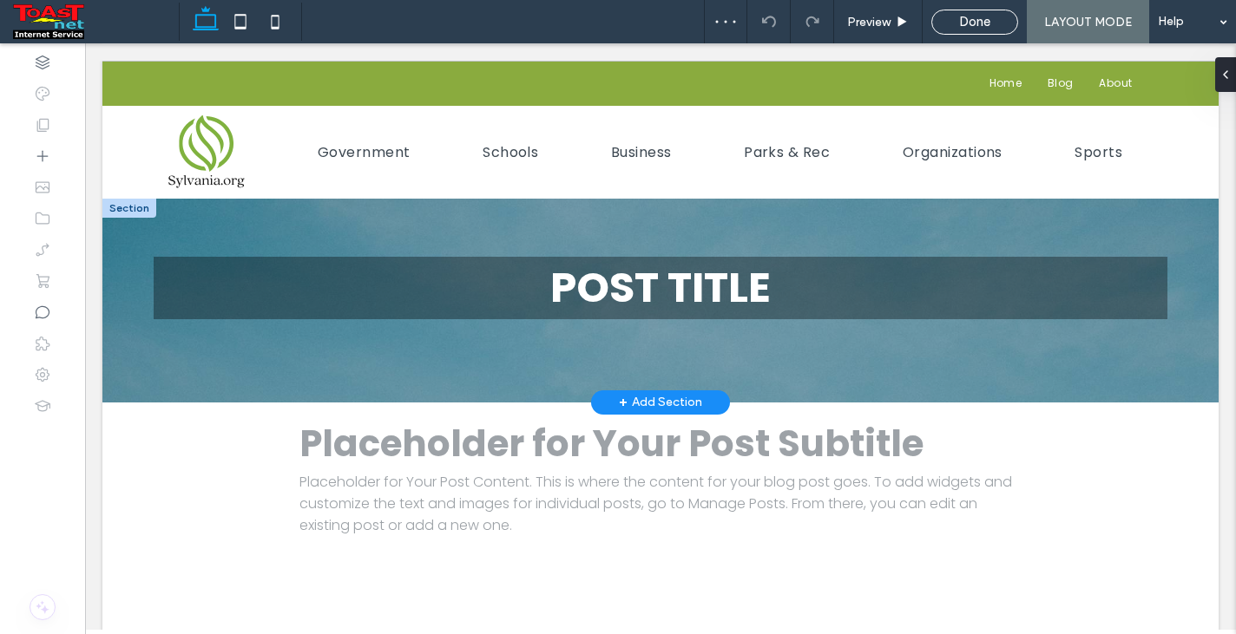
click at [690, 297] on h1 "POST TITLE" at bounding box center [660, 288] width 1013 height 62
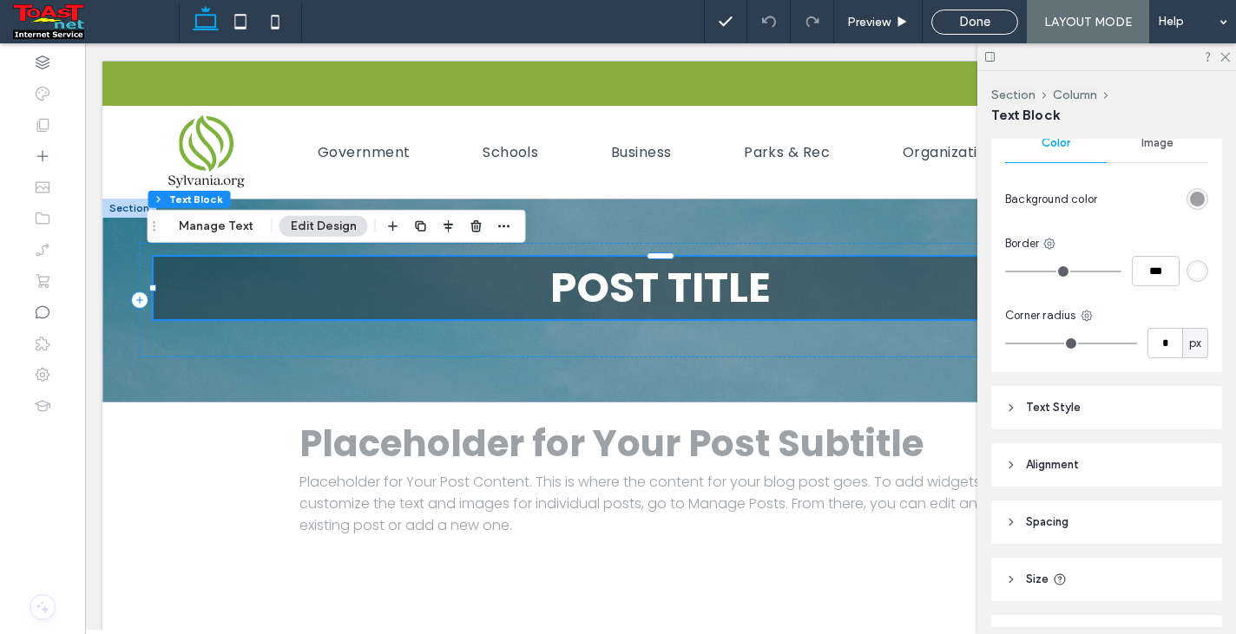
scroll to position [108, 0]
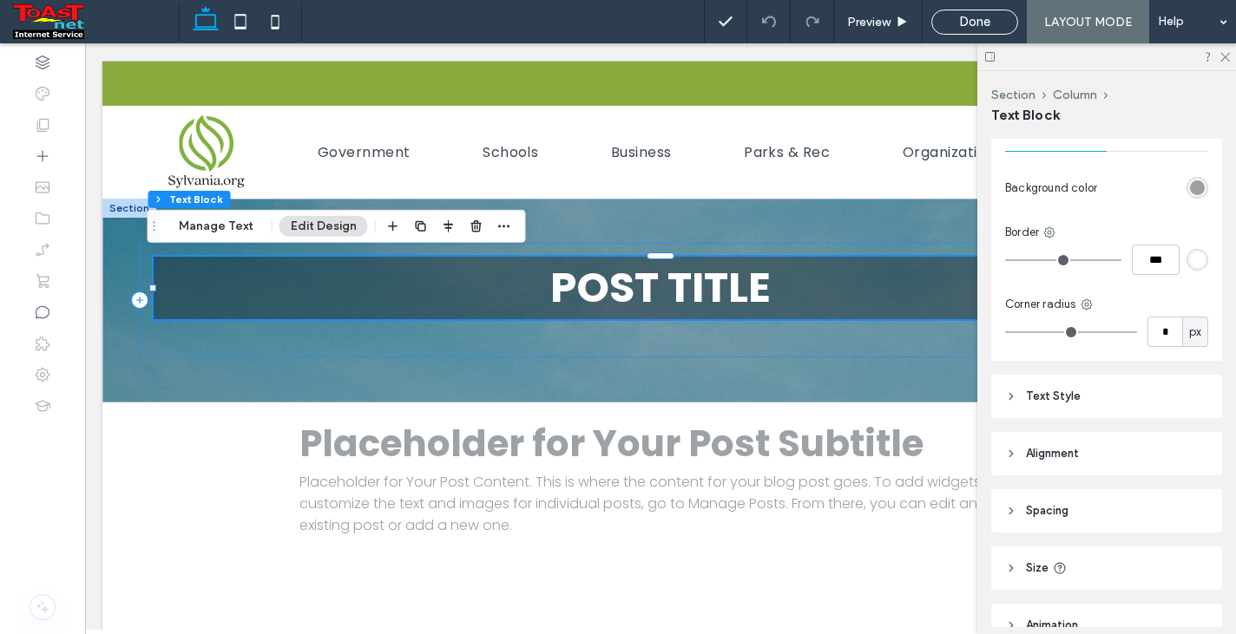
click at [1012, 390] on header "Text Style" at bounding box center [1106, 396] width 231 height 43
click at [1007, 397] on icon at bounding box center [1011, 396] width 12 height 12
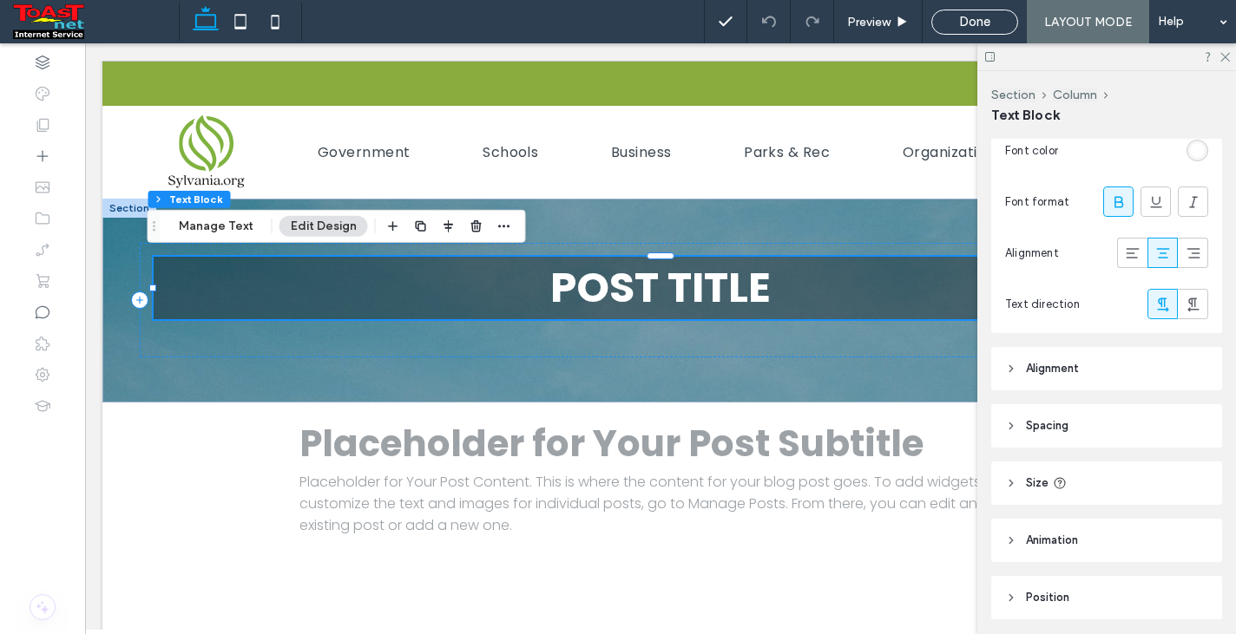
scroll to position [626, 0]
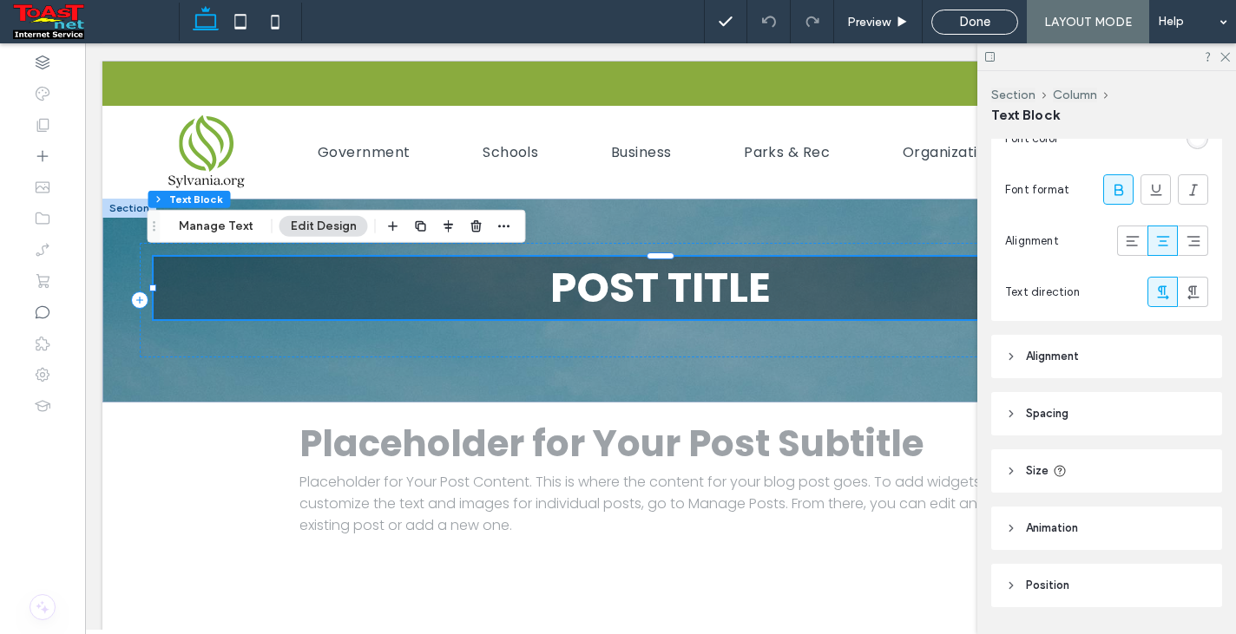
click at [1011, 356] on use at bounding box center [1010, 357] width 3 height 6
click at [1011, 356] on icon at bounding box center [1011, 357] width 12 height 12
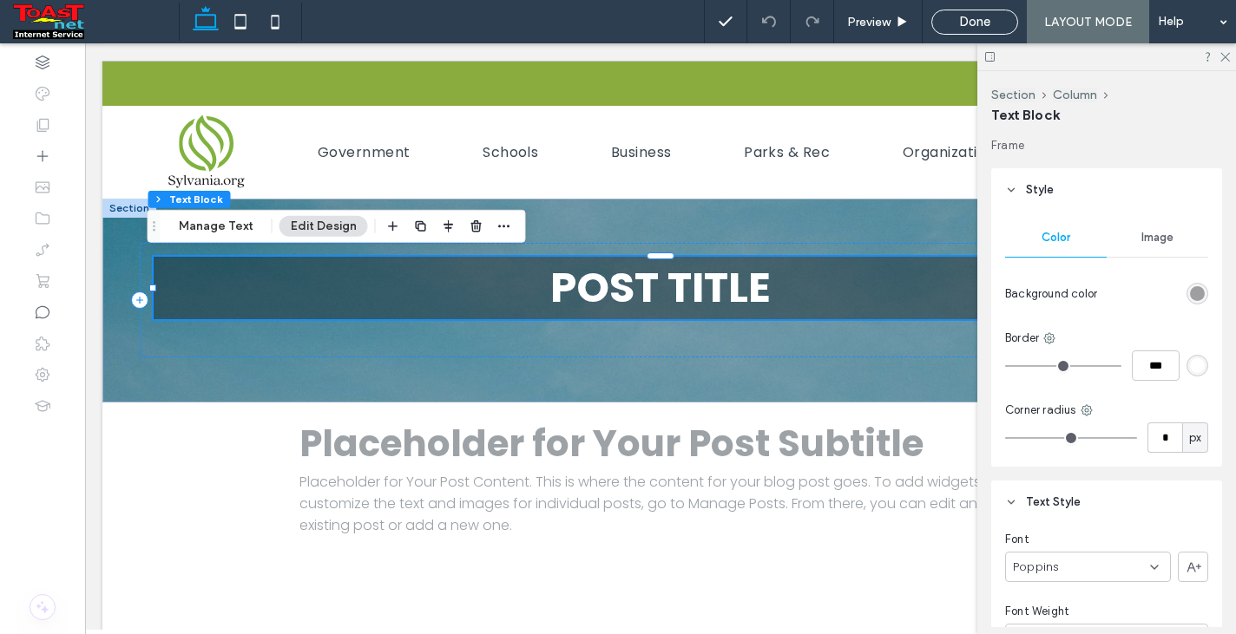
scroll to position [0, 0]
click at [1187, 285] on div "rgba(0, 0, 0, 0.35)" at bounding box center [1197, 296] width 22 height 22
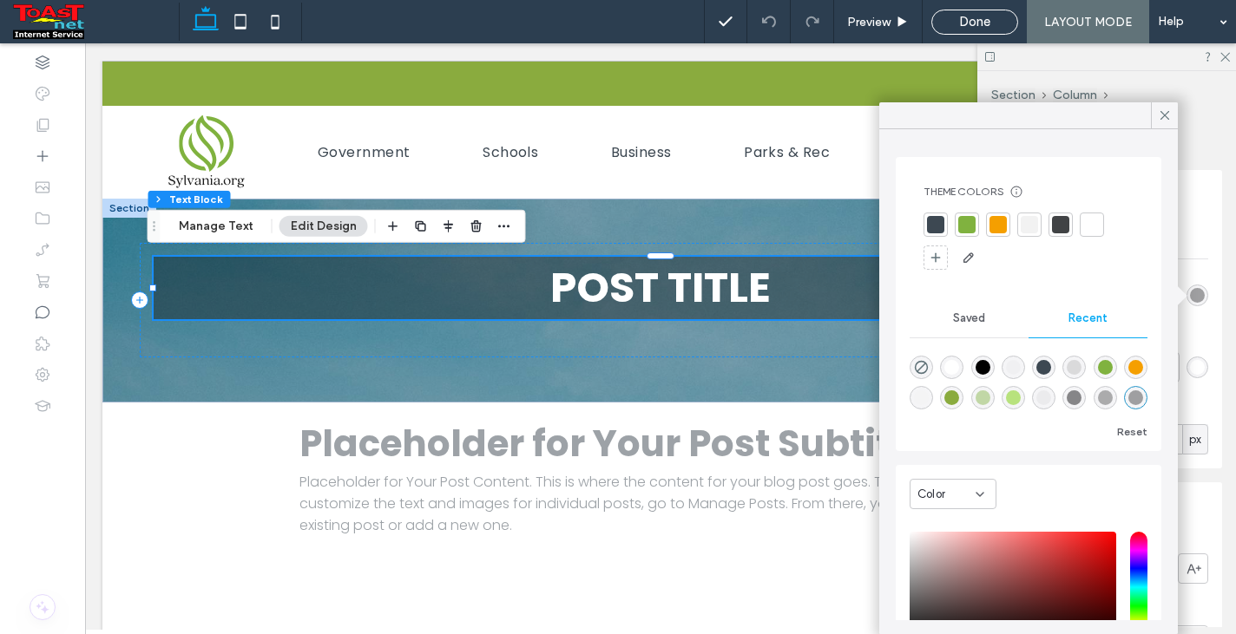
click at [1081, 361] on div "rgba(0, 0, 0, 0.11)" at bounding box center [1073, 367] width 15 height 15
type input "**"
type input "***"
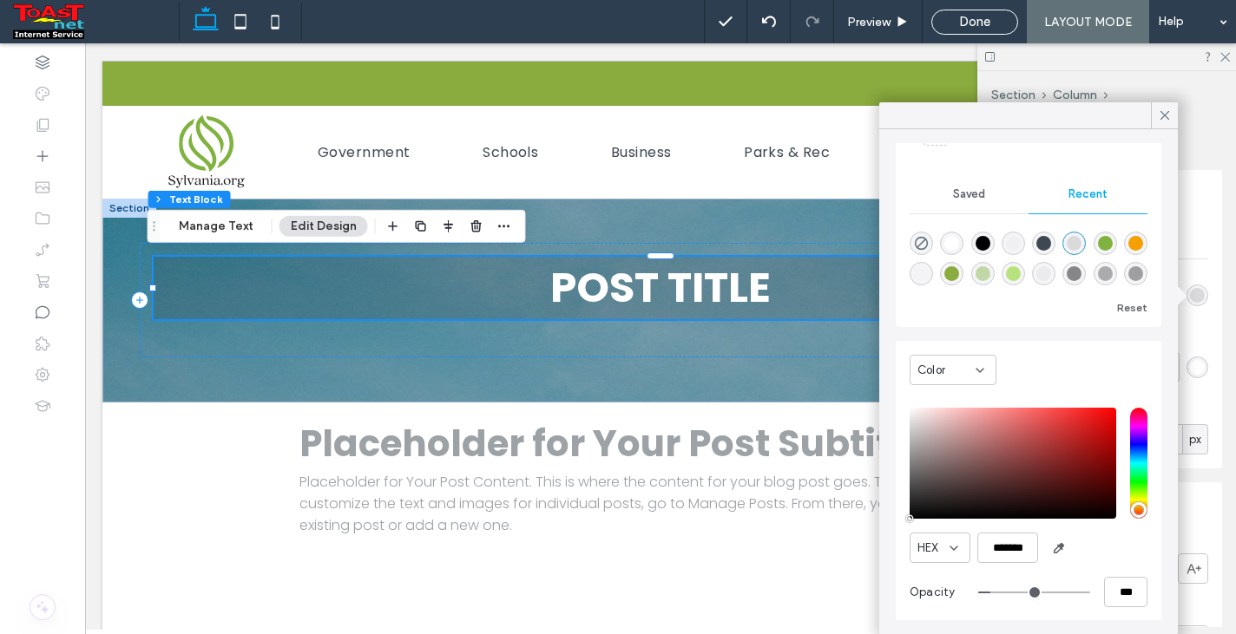
scroll to position [133, 0]
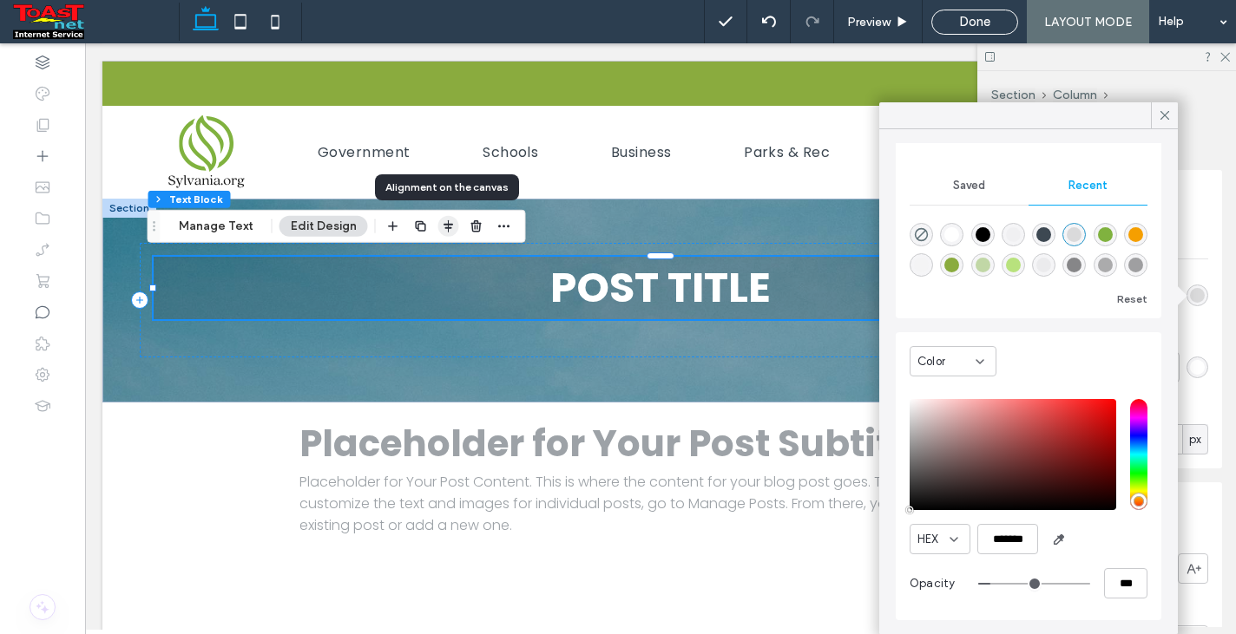
click at [442, 226] on icon "button" at bounding box center [449, 227] width 14 height 14
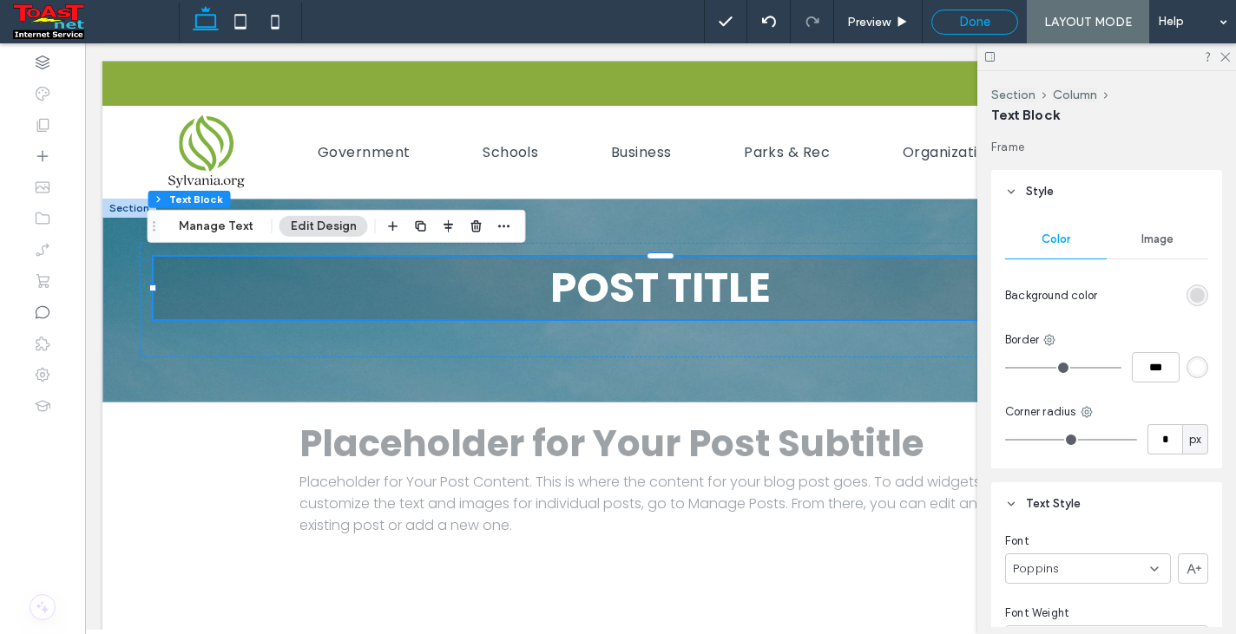
click at [982, 24] on span "Done" at bounding box center [974, 22] width 31 height 16
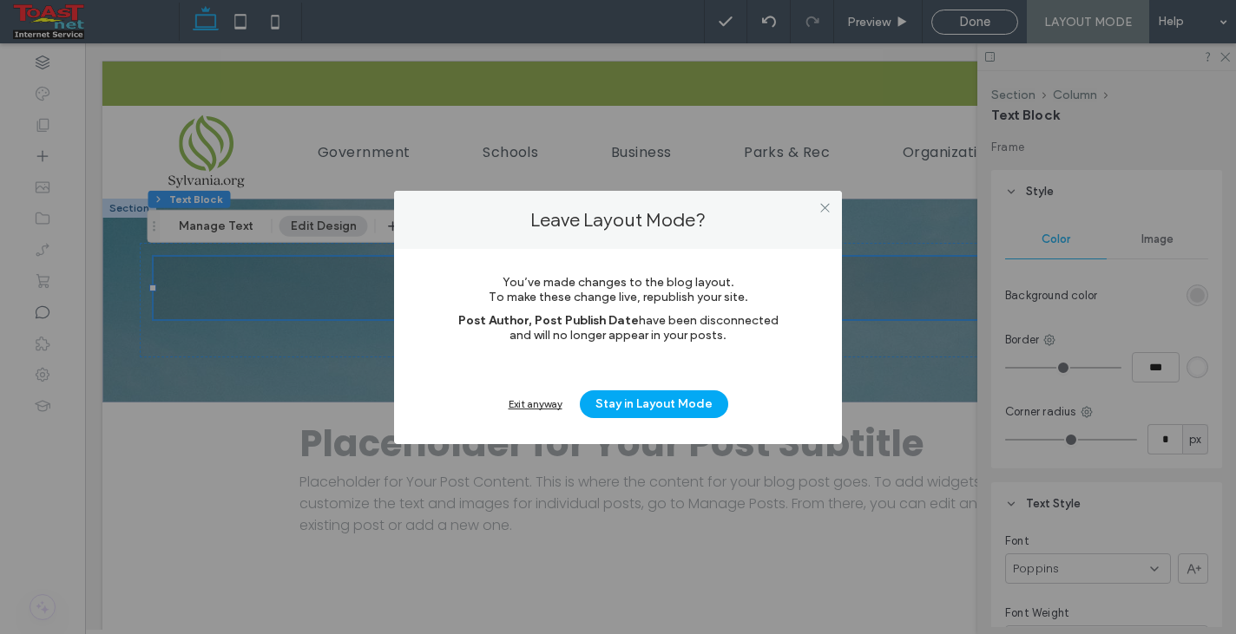
click at [540, 403] on div "Exit anyway" at bounding box center [535, 403] width 54 height 13
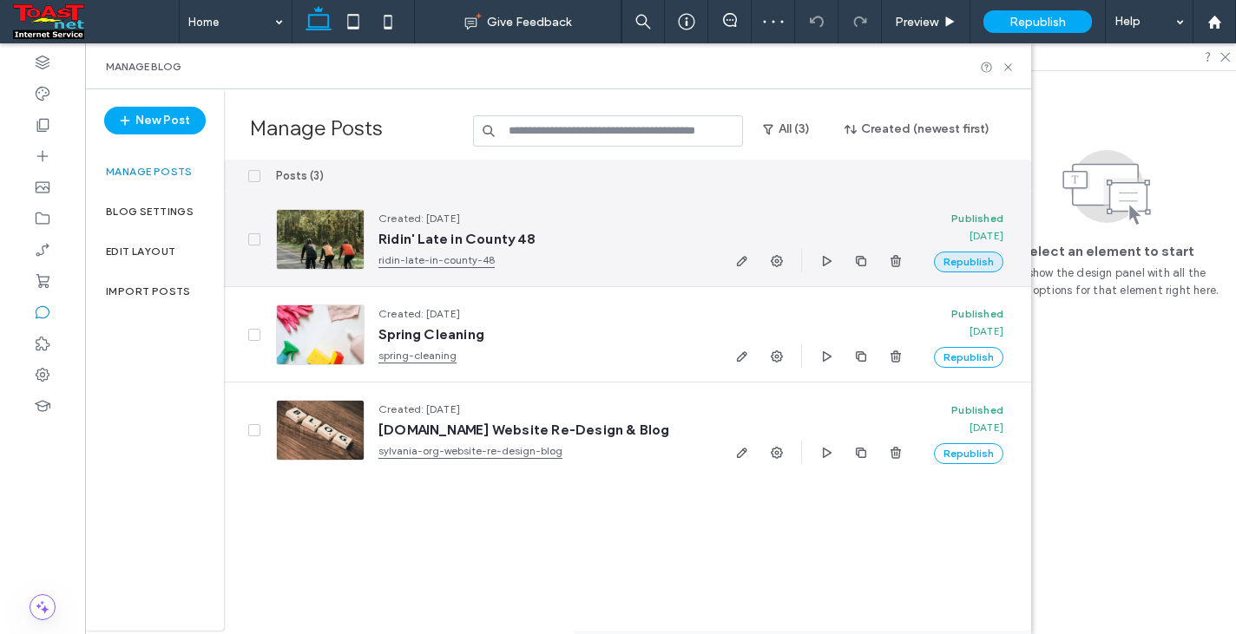
click at [979, 260] on button "Republish" at bounding box center [968, 262] width 69 height 21
click at [778, 261] on use "button" at bounding box center [776, 261] width 12 height 12
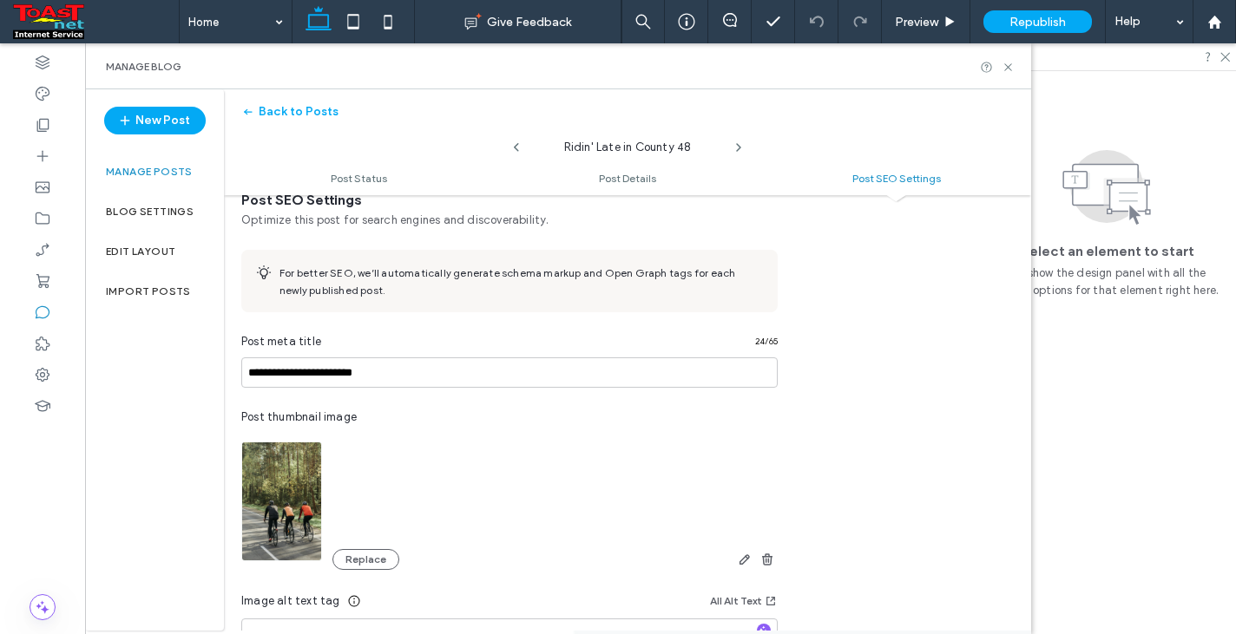
scroll to position [892, 0]
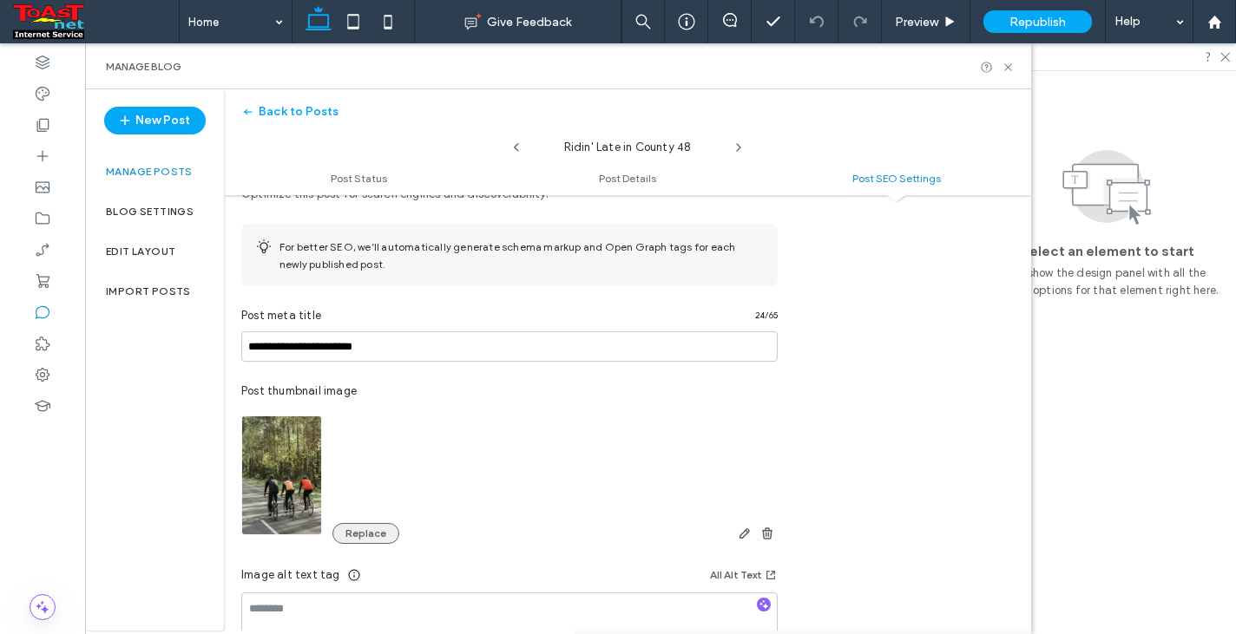
click at [379, 531] on button "Replace" at bounding box center [365, 533] width 67 height 21
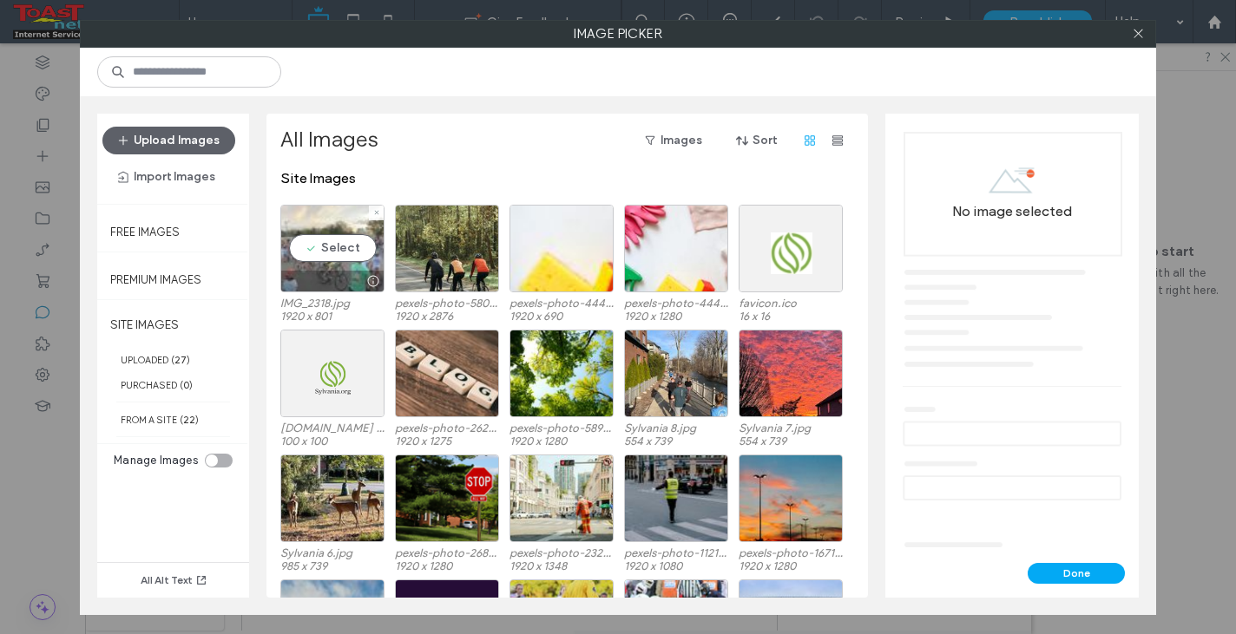
click at [341, 252] on div "Select" at bounding box center [332, 249] width 104 height 88
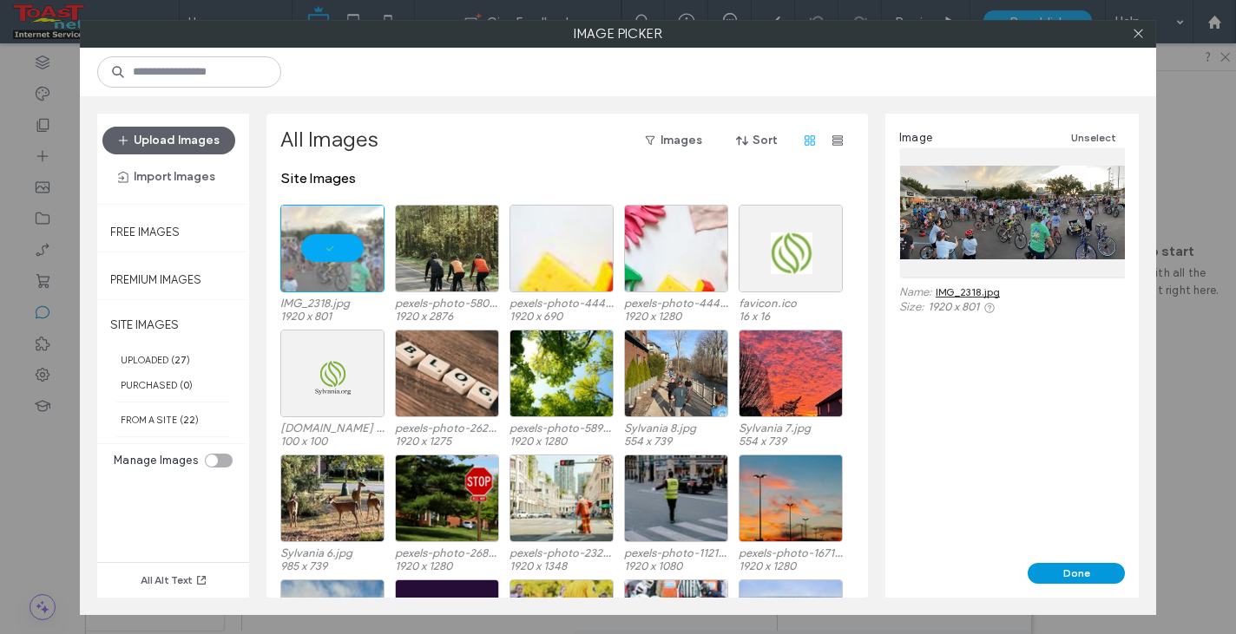
click at [1117, 573] on button "Done" at bounding box center [1075, 573] width 97 height 21
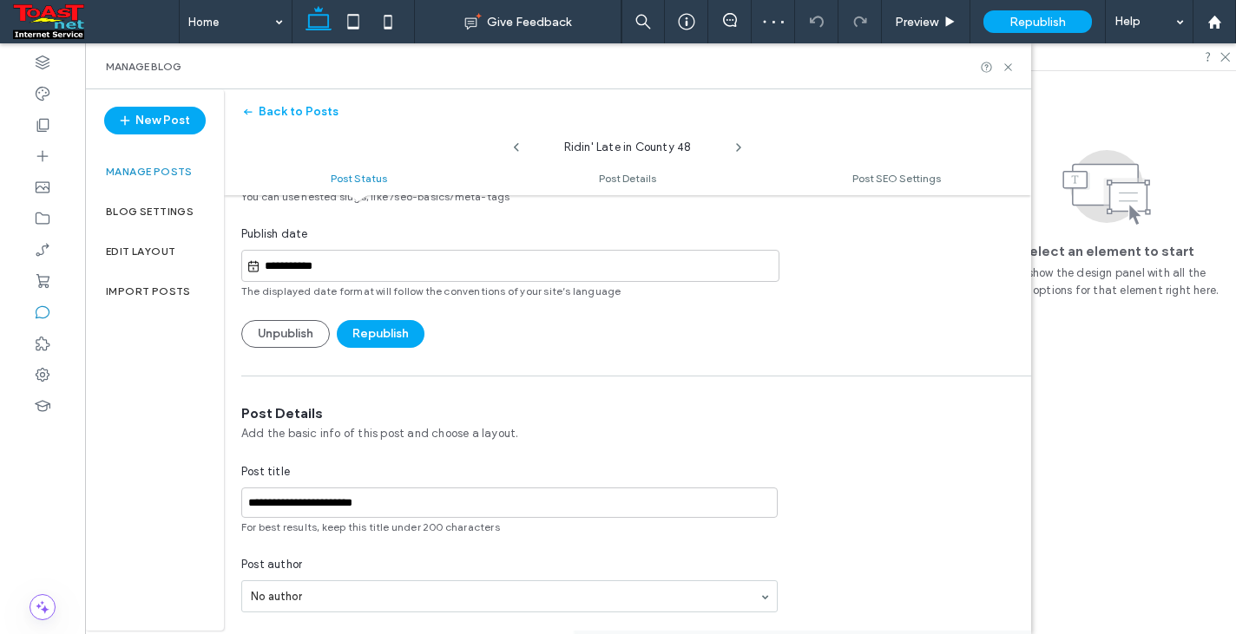
scroll to position [0, 0]
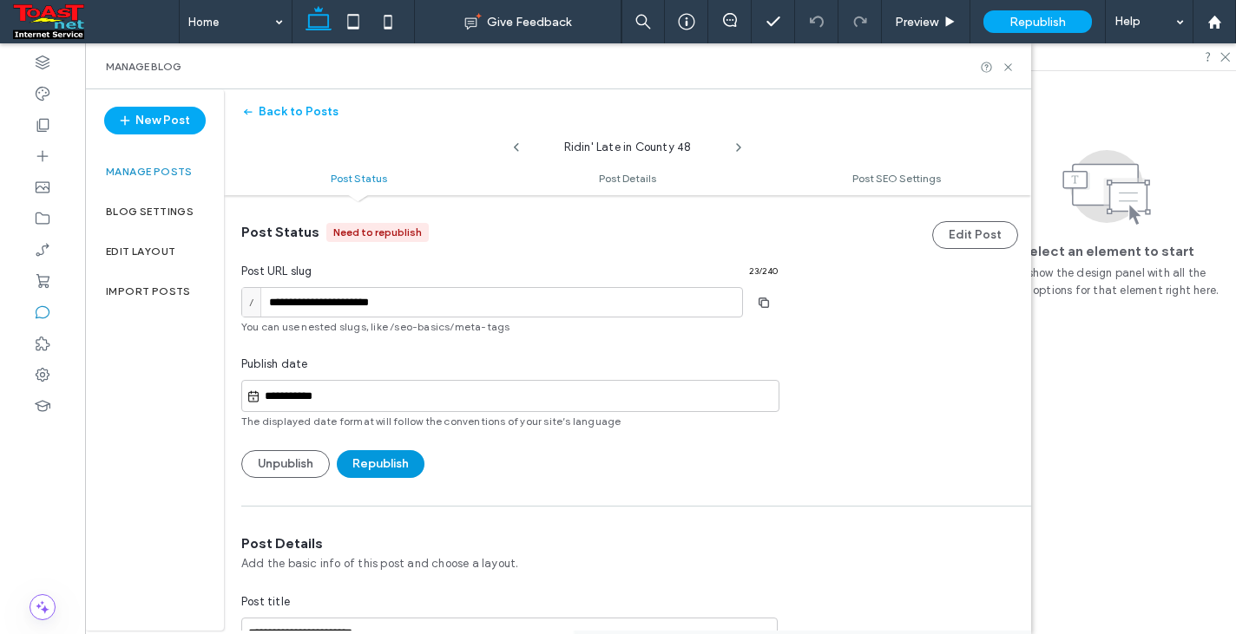
click at [400, 462] on button "Republish" at bounding box center [381, 464] width 88 height 28
click at [1005, 65] on icon at bounding box center [1007, 67] width 13 height 13
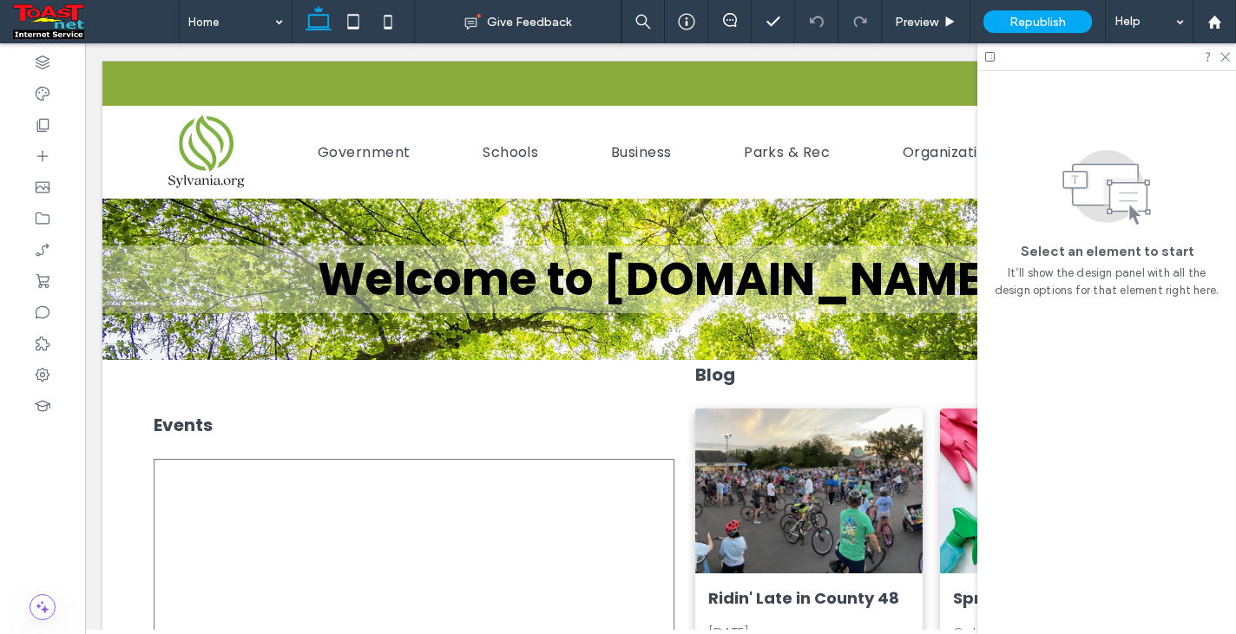
click at [1230, 56] on div at bounding box center [1106, 56] width 259 height 27
click at [1224, 53] on icon at bounding box center [1223, 55] width 11 height 11
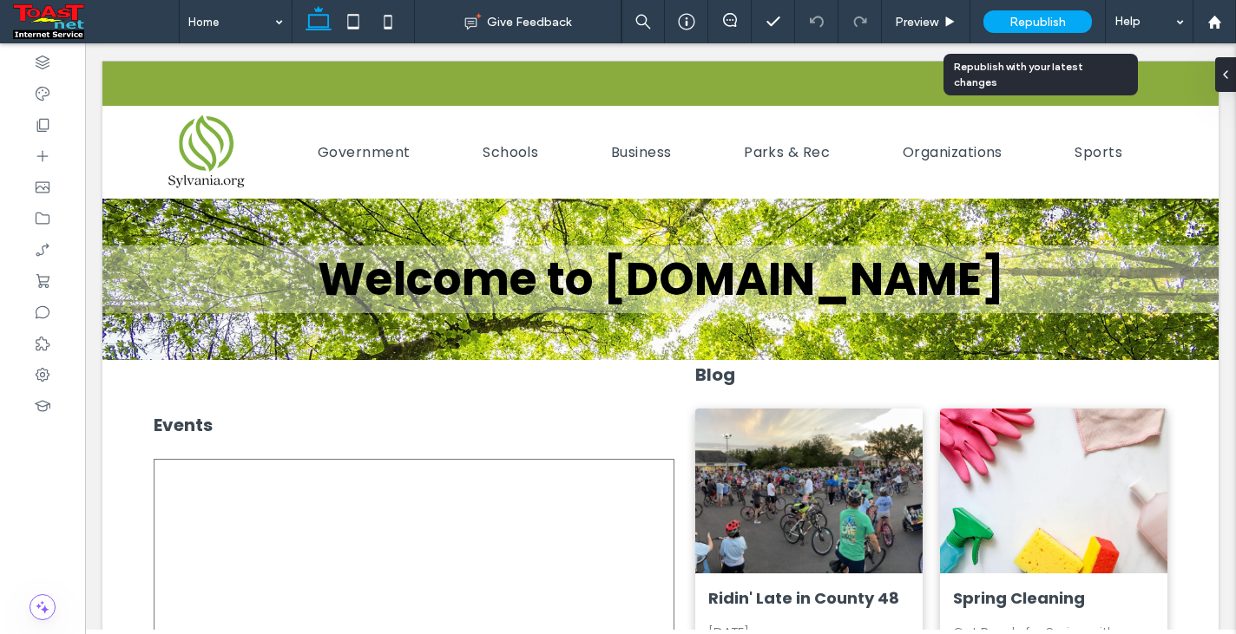
click at [1049, 16] on span "Republish" at bounding box center [1037, 22] width 56 height 15
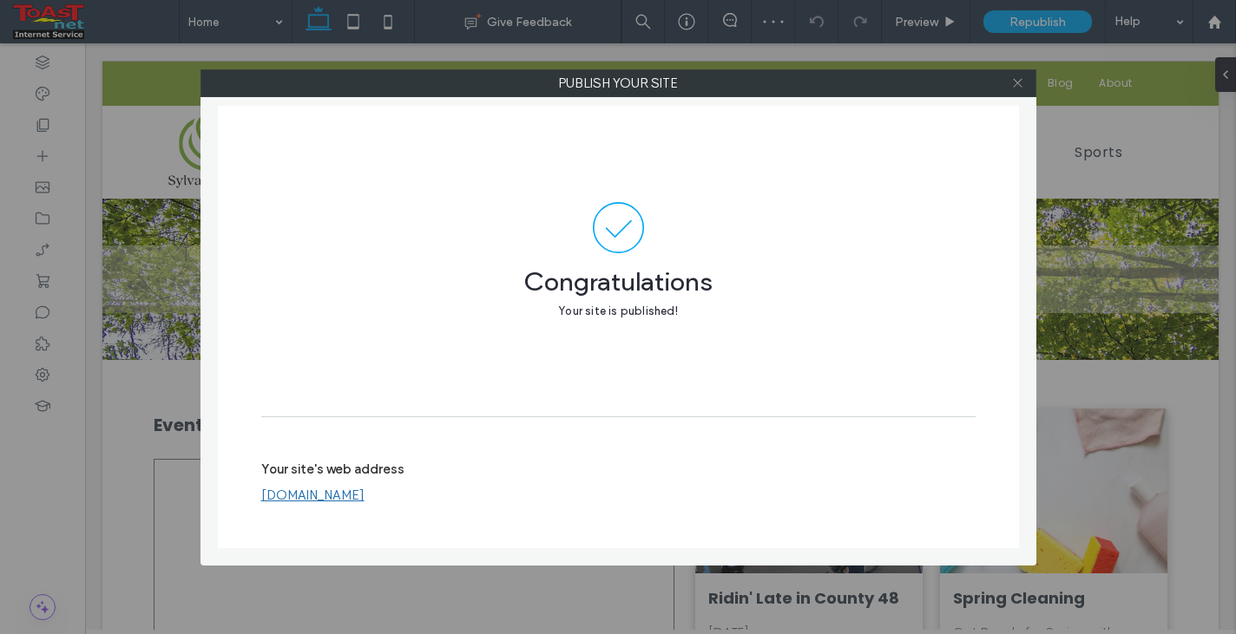
click at [1016, 76] on icon at bounding box center [1017, 82] width 13 height 13
